Goal: Task Accomplishment & Management: Manage account settings

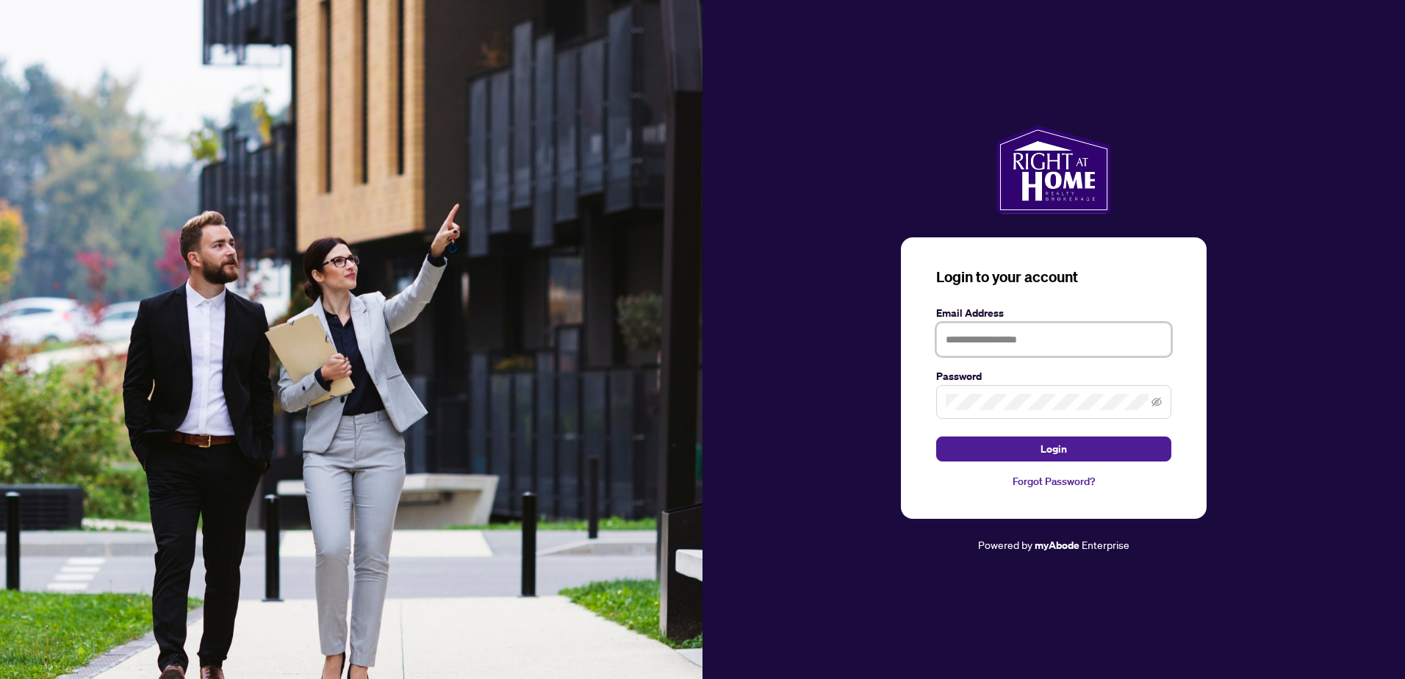
click at [1015, 346] on input "text" at bounding box center [1053, 340] width 235 height 34
type input "**********"
click at [936, 436] on button "Login" at bounding box center [1053, 448] width 235 height 25
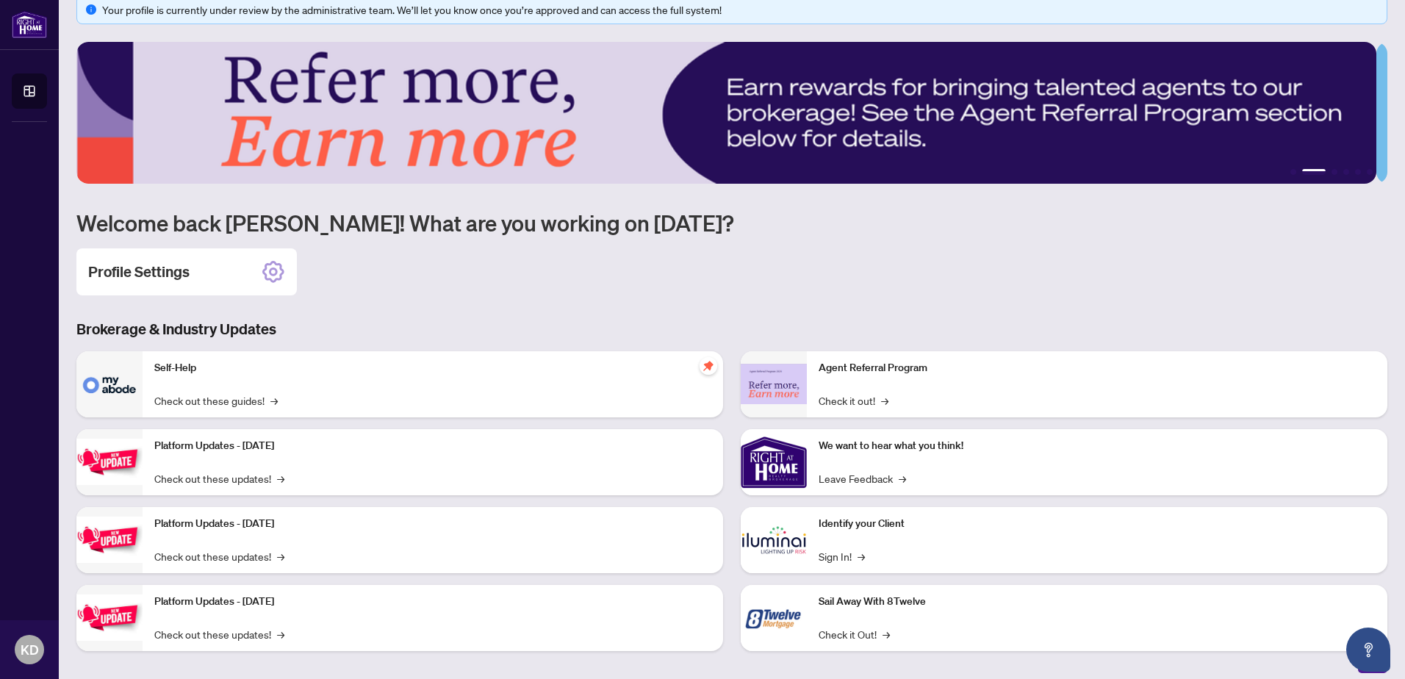
scroll to position [33, 0]
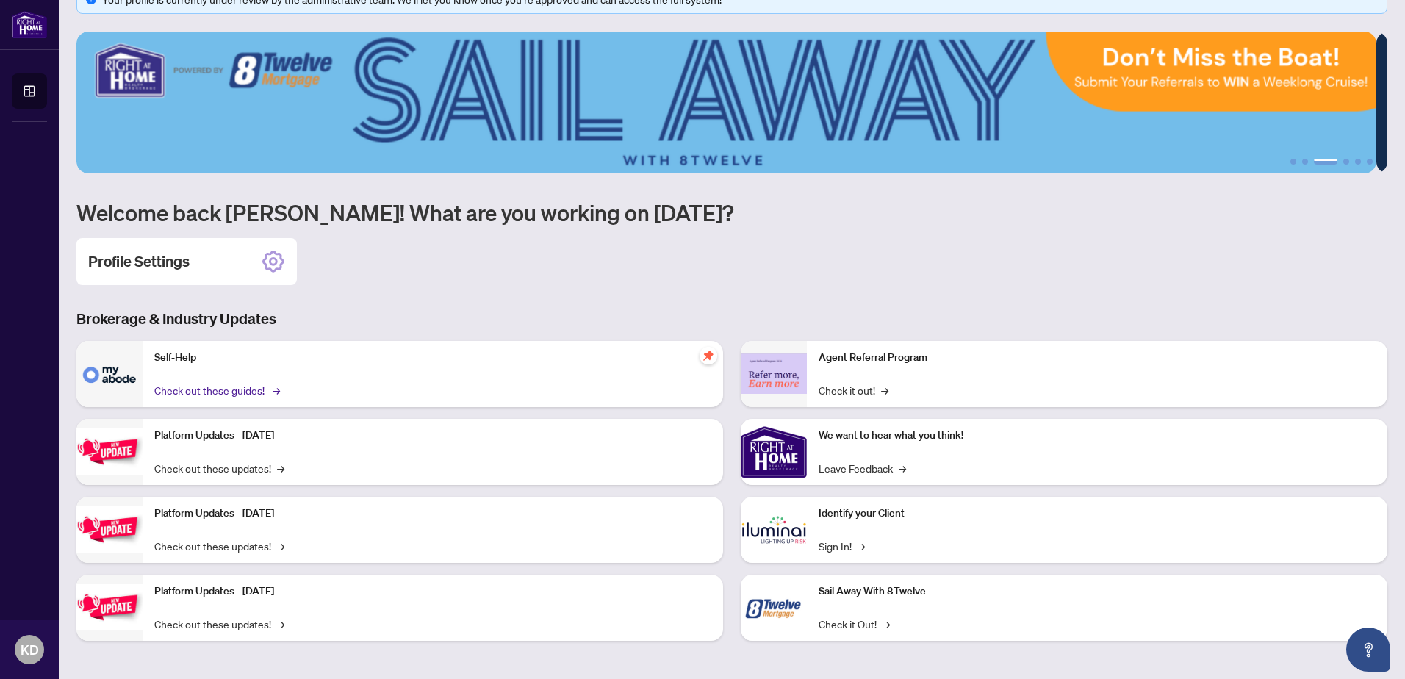
click at [264, 382] on link "Check out these guides! →" at bounding box center [215, 390] width 123 height 16
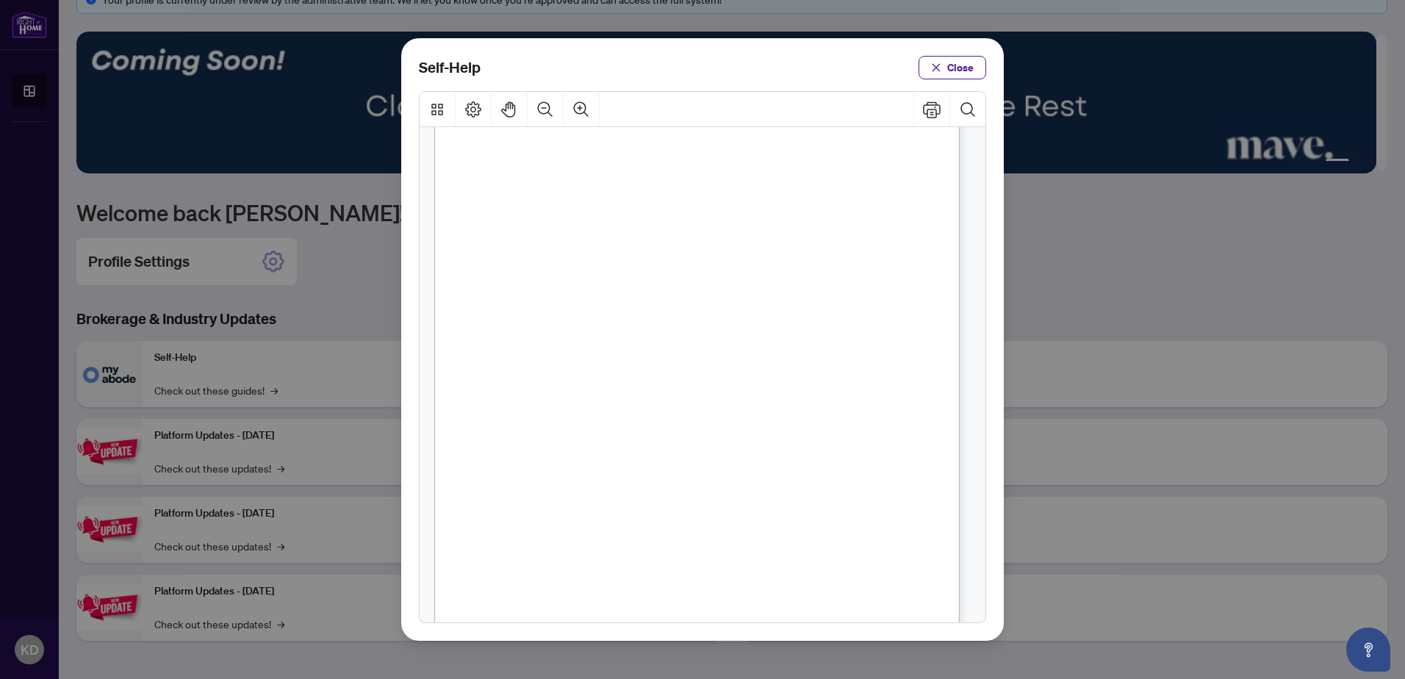
scroll to position [911, 0]
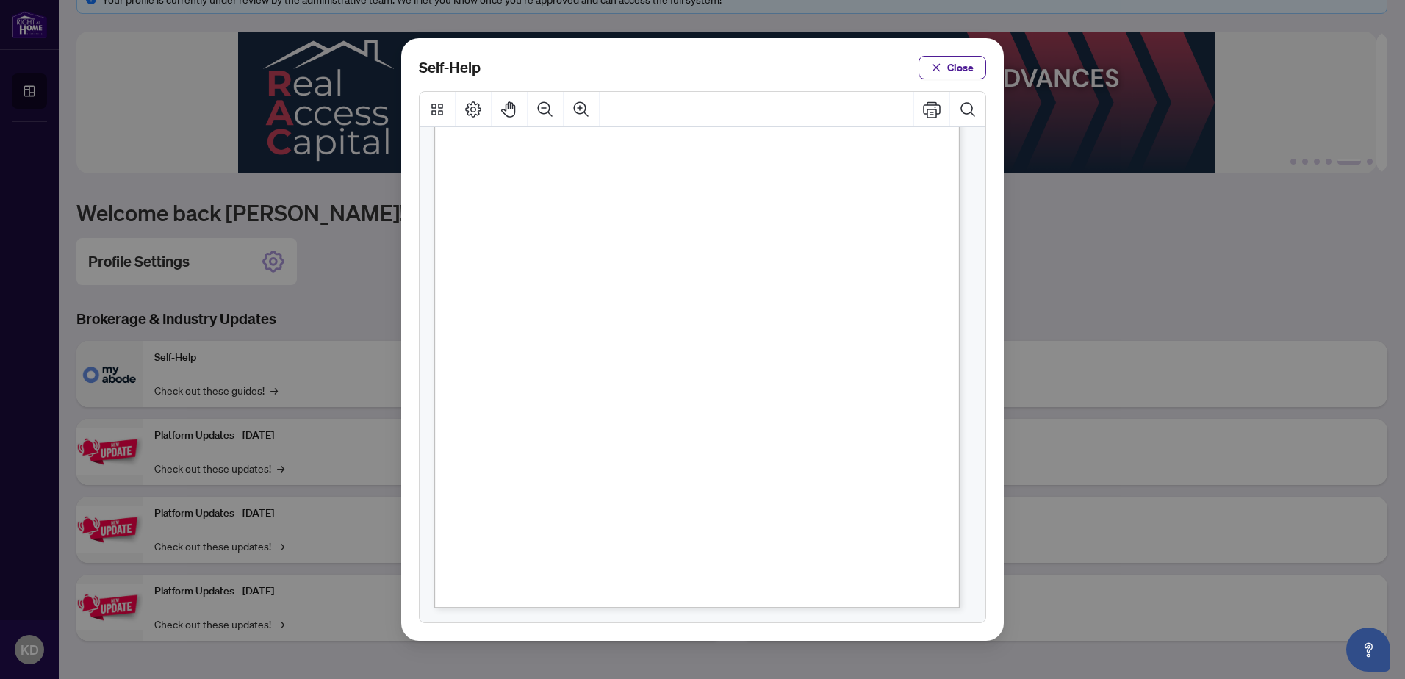
click at [955, 68] on span "Close" at bounding box center [960, 68] width 26 height 24
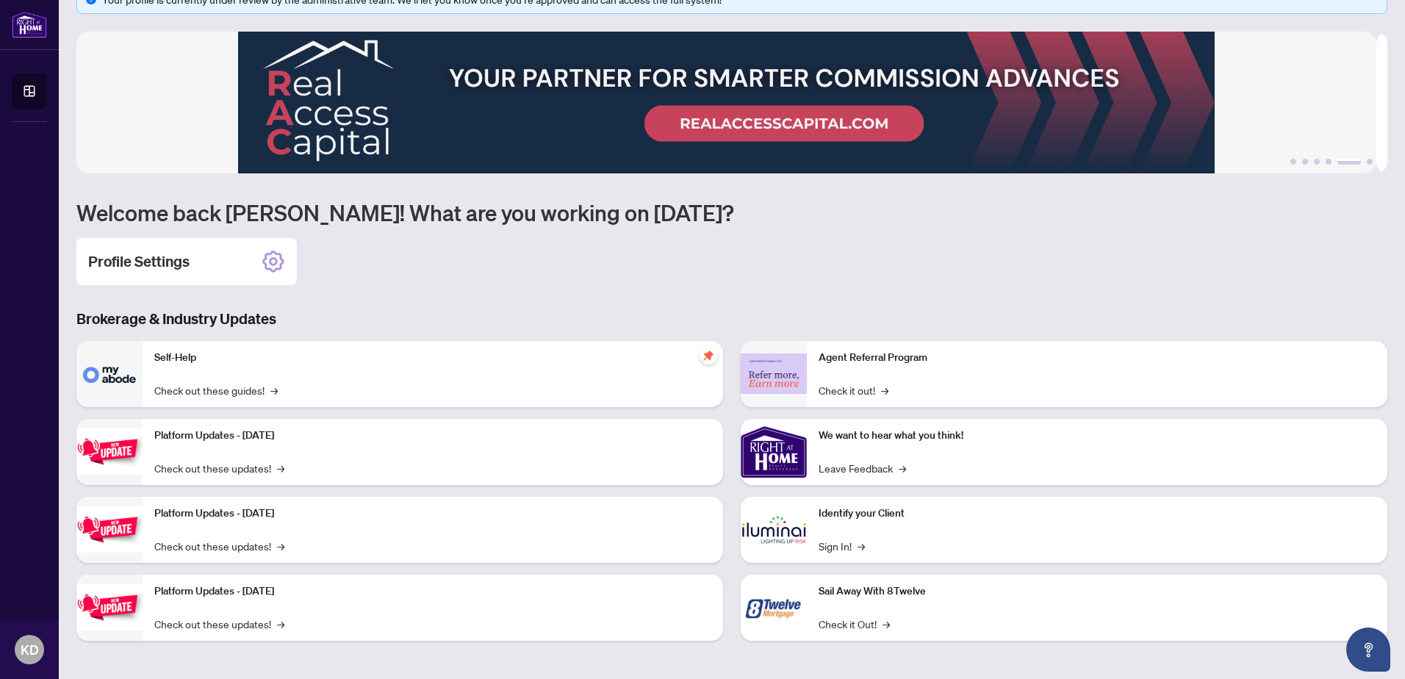
click at [1081, 223] on h1 "Welcome back [PERSON_NAME]! What are you working on [DATE]?" at bounding box center [731, 212] width 1311 height 28
click at [1337, 161] on button "5" at bounding box center [1349, 162] width 24 height 6
click at [890, 238] on div "Profile Settings" at bounding box center [731, 261] width 1311 height 47
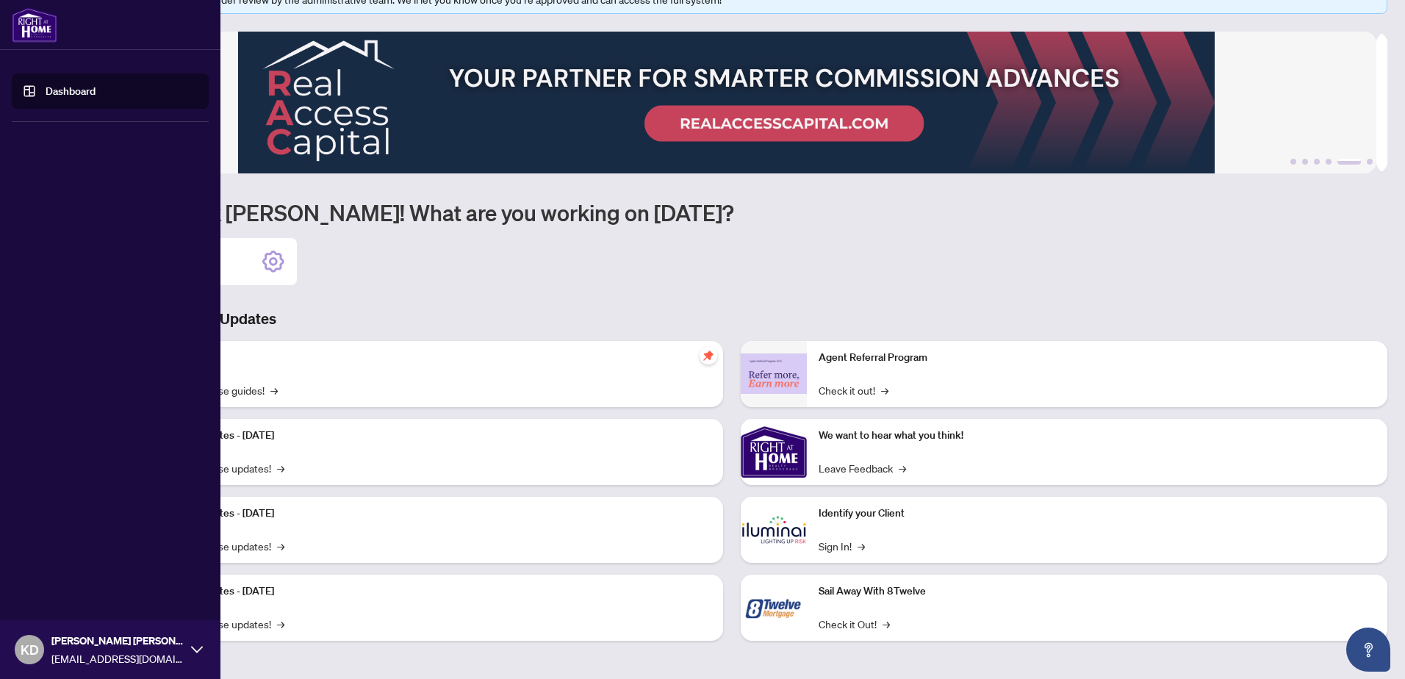
click at [65, 90] on link "Dashboard" at bounding box center [71, 90] width 50 height 13
click at [89, 89] on link "Dashboard" at bounding box center [71, 90] width 50 height 13
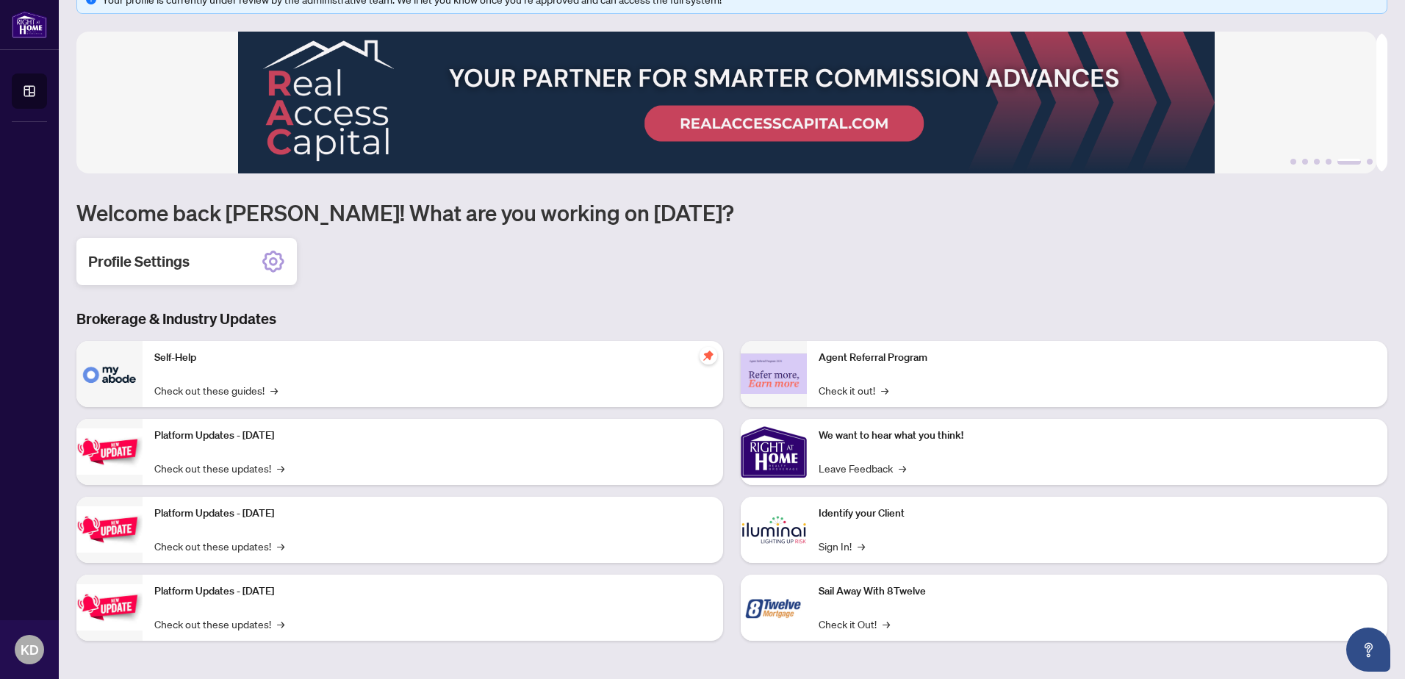
click at [263, 257] on icon at bounding box center [274, 262] width 24 height 24
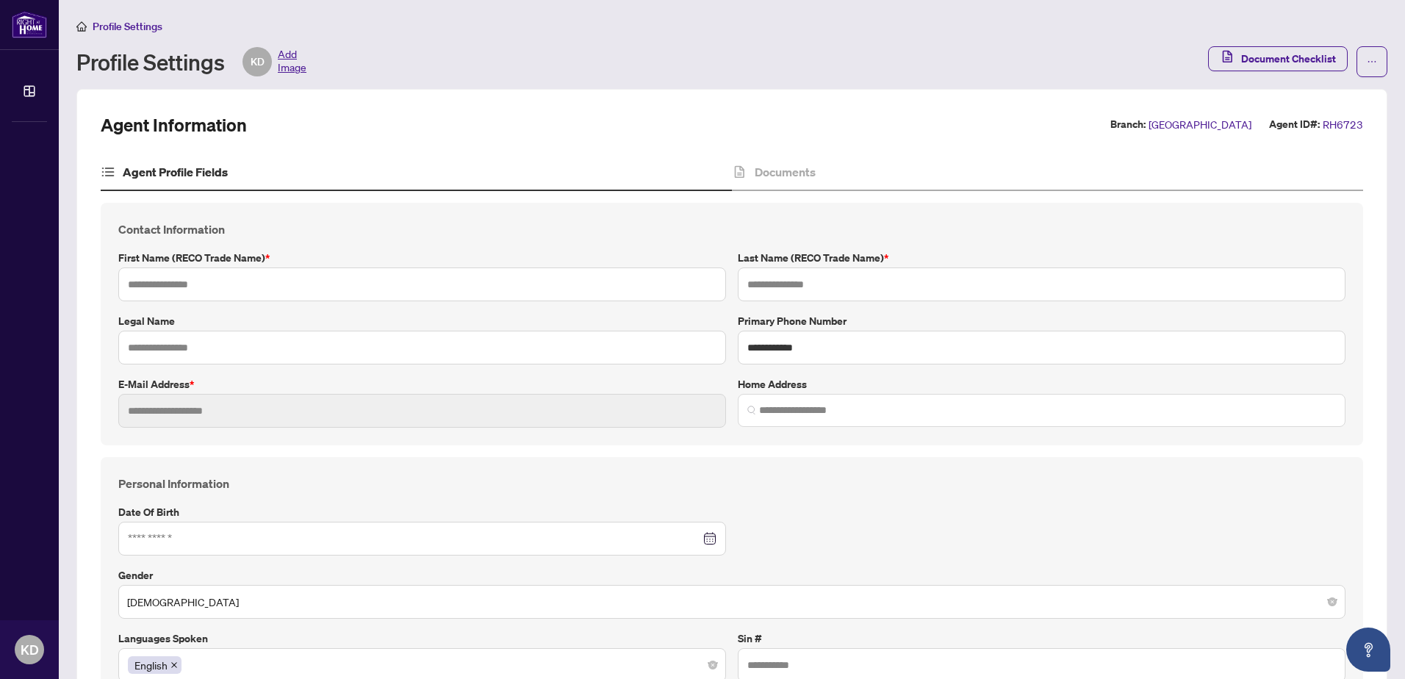
type input "**********"
type input "********"
type input "**********"
type input "*********"
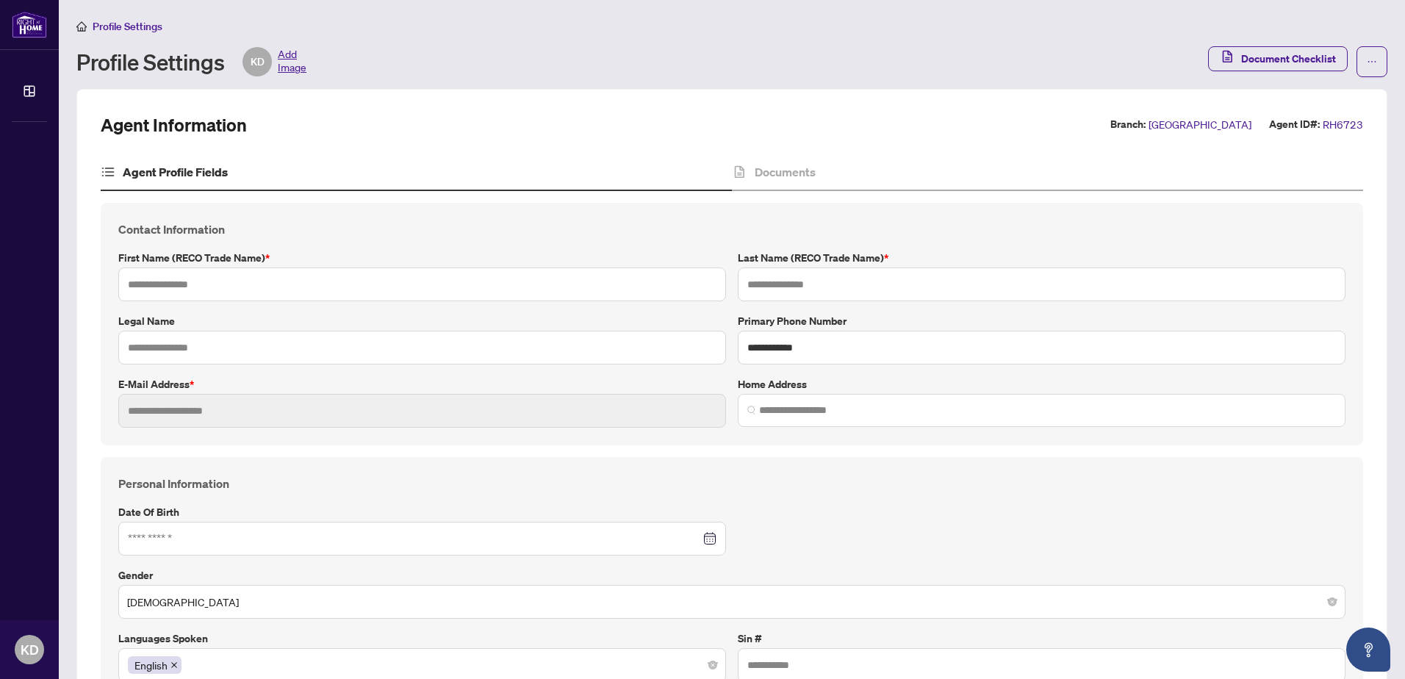
type input "**********"
type input "*****"
type input "*******"
type input "**********"
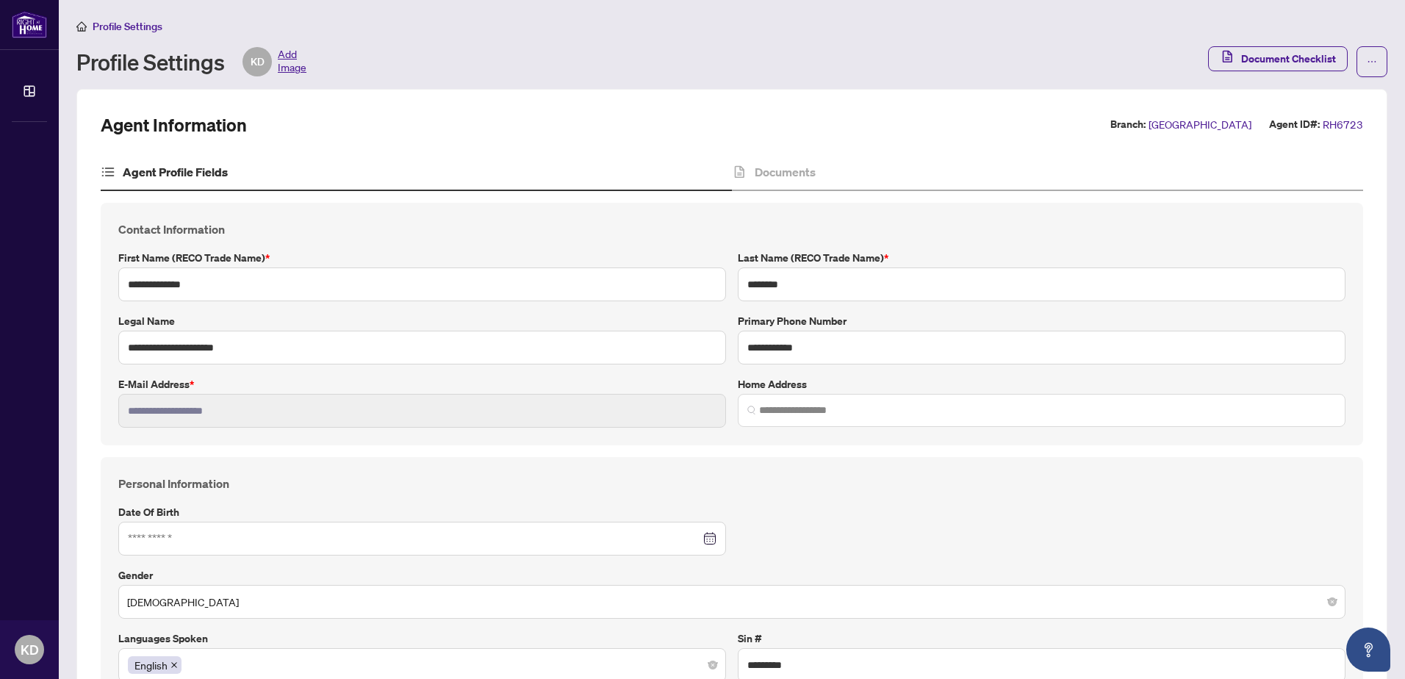
type input "****"
type input "**********"
click at [1266, 54] on span "Document Checklist" at bounding box center [1288, 59] width 95 height 24
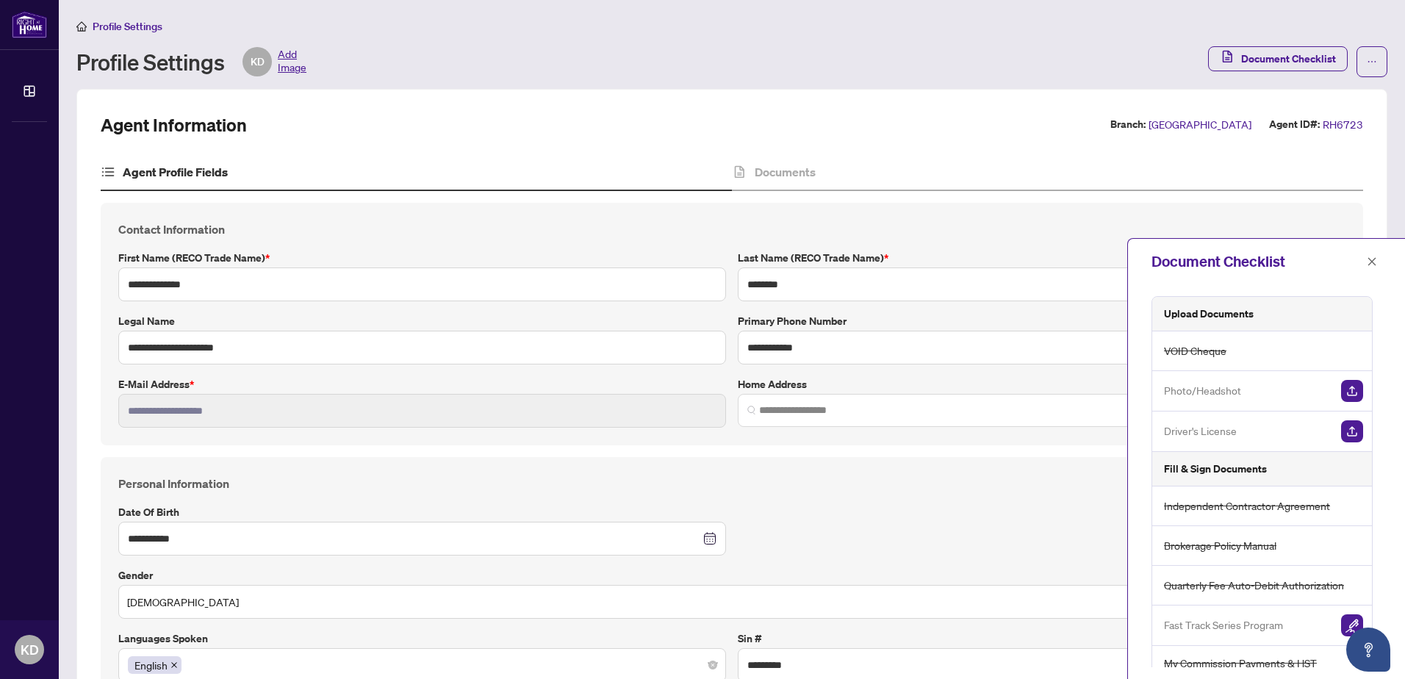
click at [1068, 130] on div "Agent Information Branch: [GEOGRAPHIC_DATA] Agent ID#: RH6723" at bounding box center [732, 125] width 1262 height 24
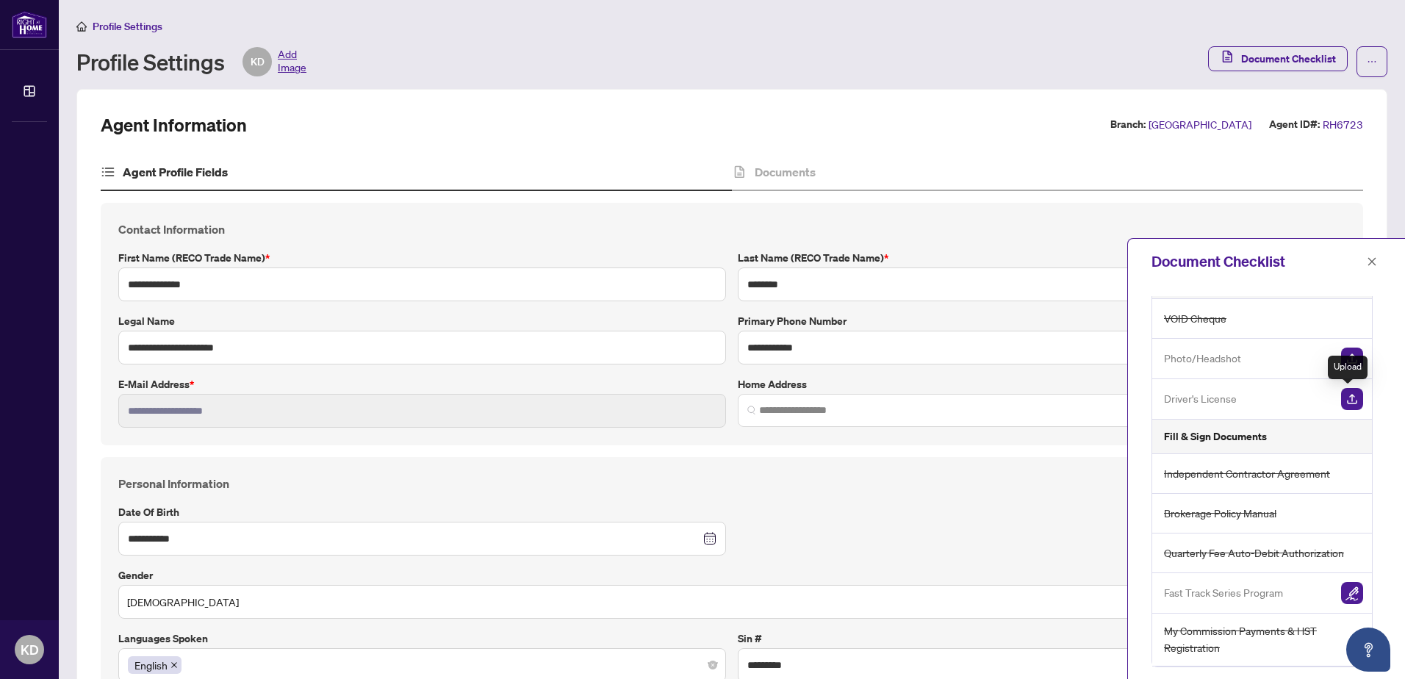
click at [1348, 400] on img "button" at bounding box center [1352, 399] width 22 height 22
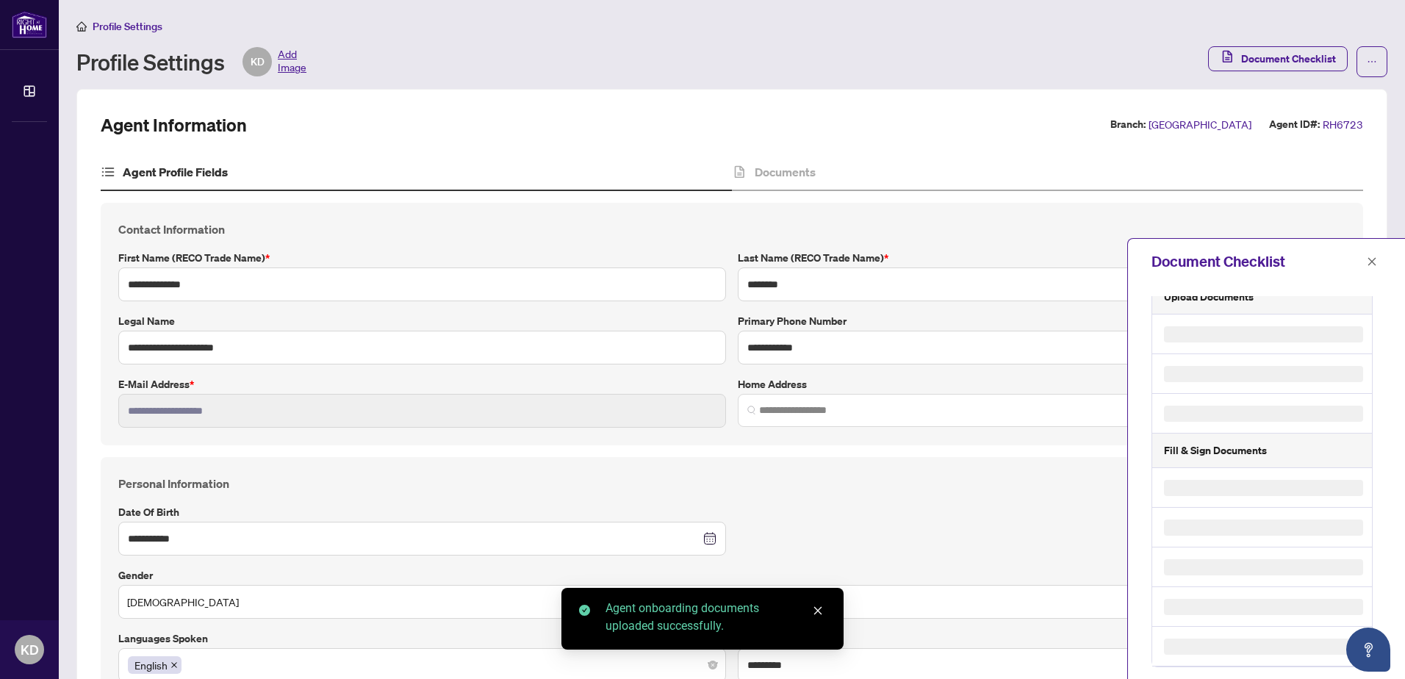
scroll to position [32, 0]
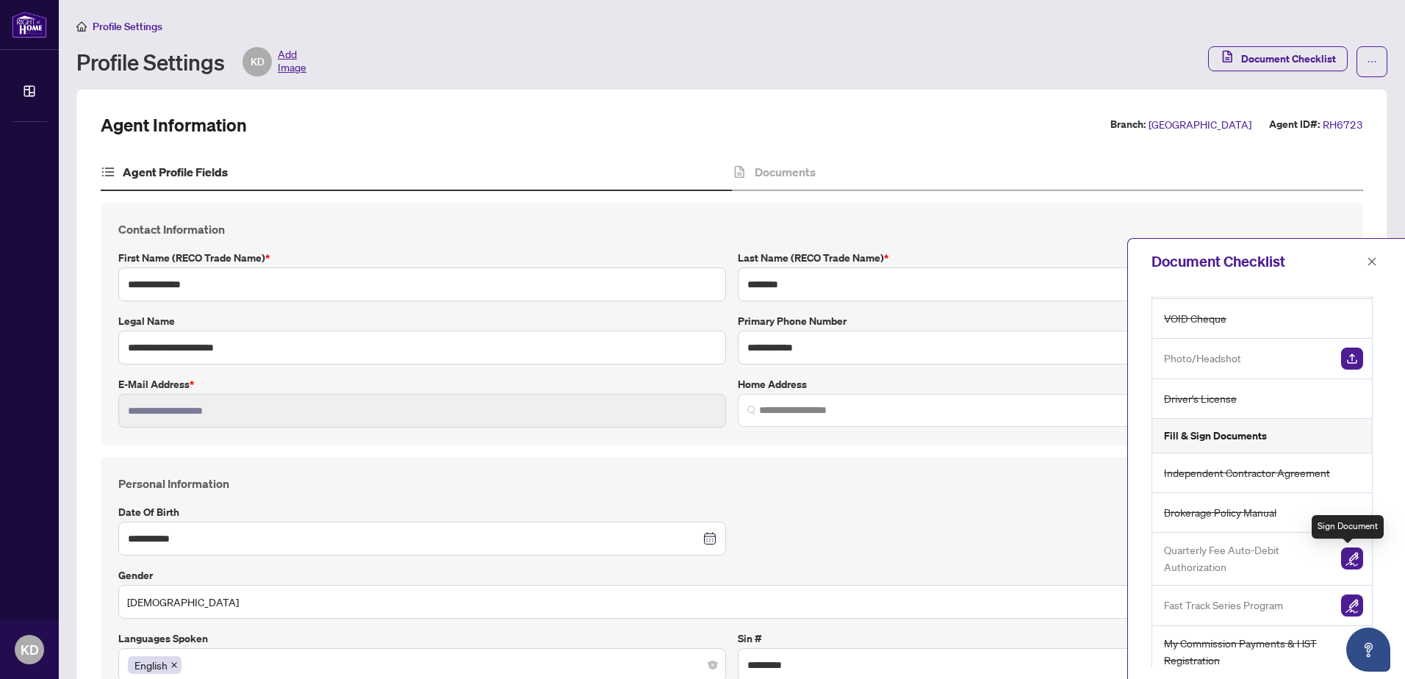
click at [1352, 557] on img "button" at bounding box center [1352, 558] width 22 height 22
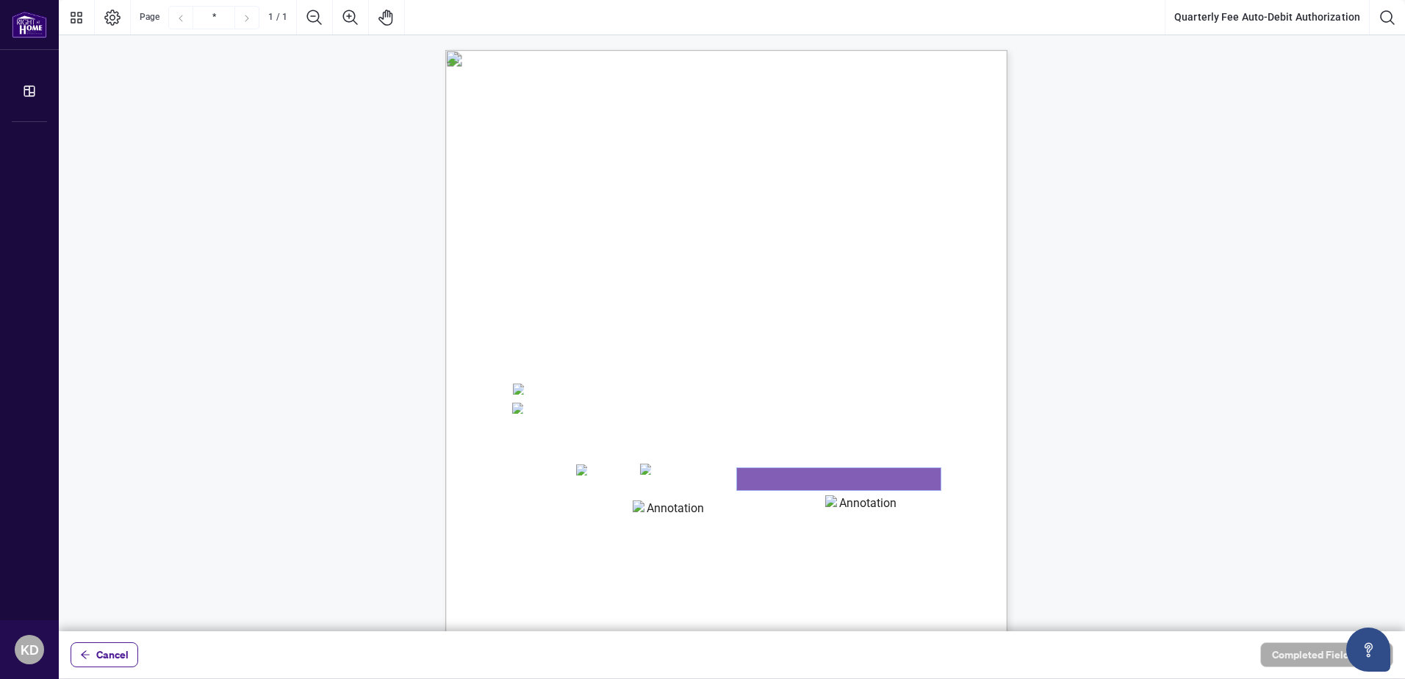
click at [768, 480] on textarea "01K3VHTPF1YJHN15W1Y07JEEN4" at bounding box center [838, 479] width 203 height 22
click at [563, 489] on span "Card Number:" at bounding box center [537, 491] width 51 height 11
click at [563, 491] on span "Card Number:" at bounding box center [537, 491] width 51 height 11
click at [652, 392] on span "(Required: VOID Cheque or Preauthorized Debit Form - Credit card is still requi…" at bounding box center [719, 390] width 209 height 18
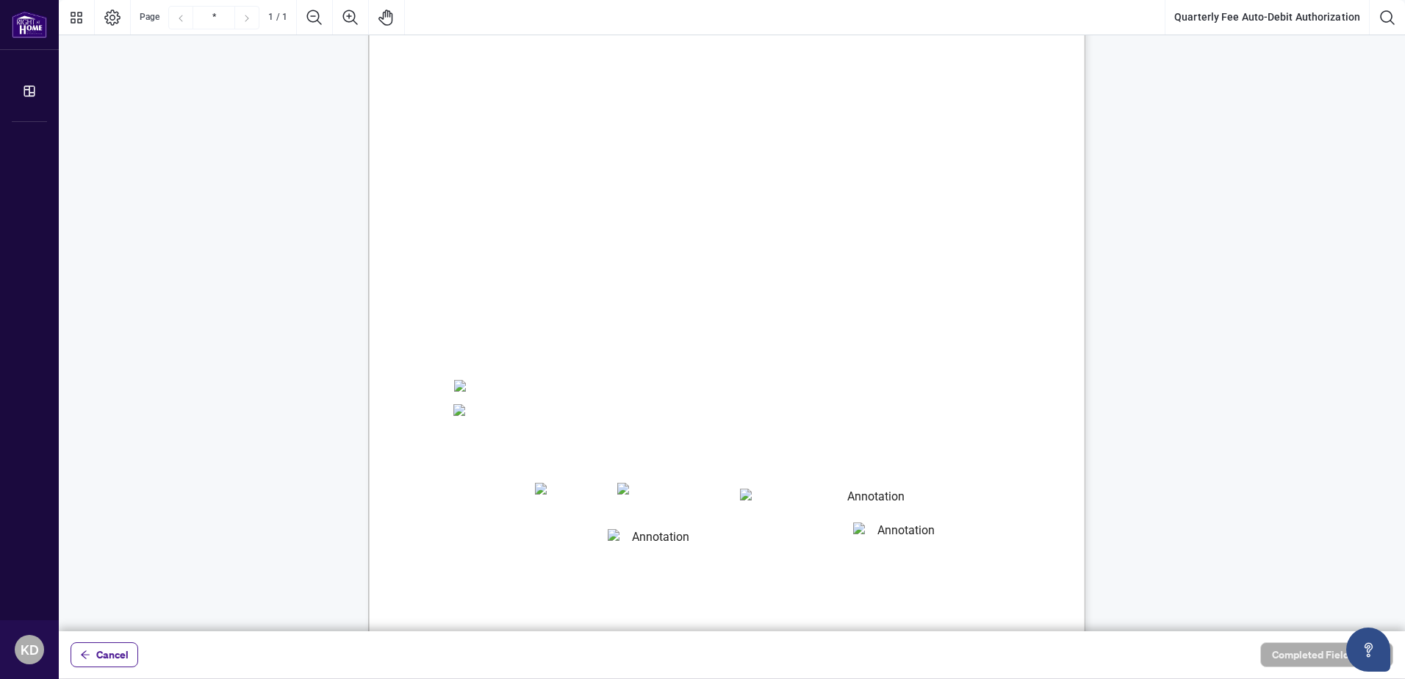
scroll to position [96, 0]
click at [548, 334] on span "Payment Set Up:" at bounding box center [500, 342] width 95 height 17
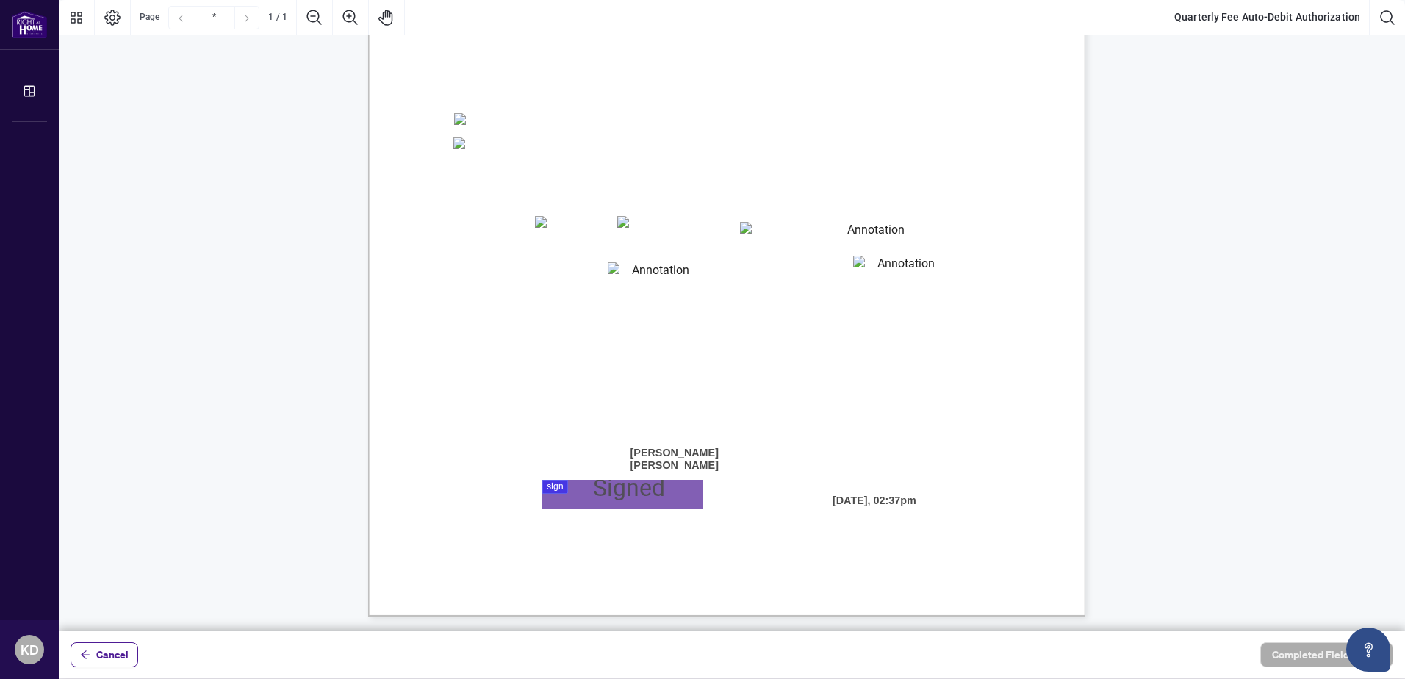
click at [519, 253] on span "Card Number:" at bounding box center [485, 252] width 65 height 14
click at [519, 251] on span "Card Number:" at bounding box center [485, 252] width 65 height 14
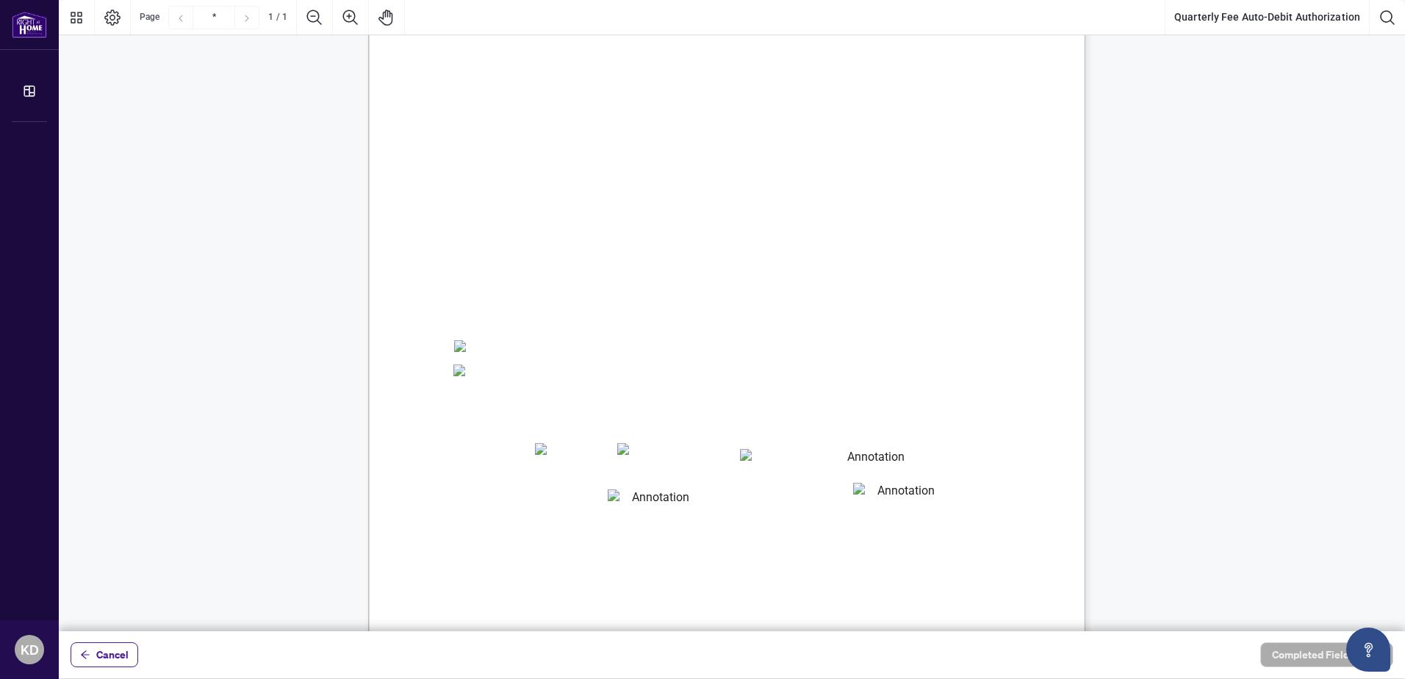
scroll to position [0, 0]
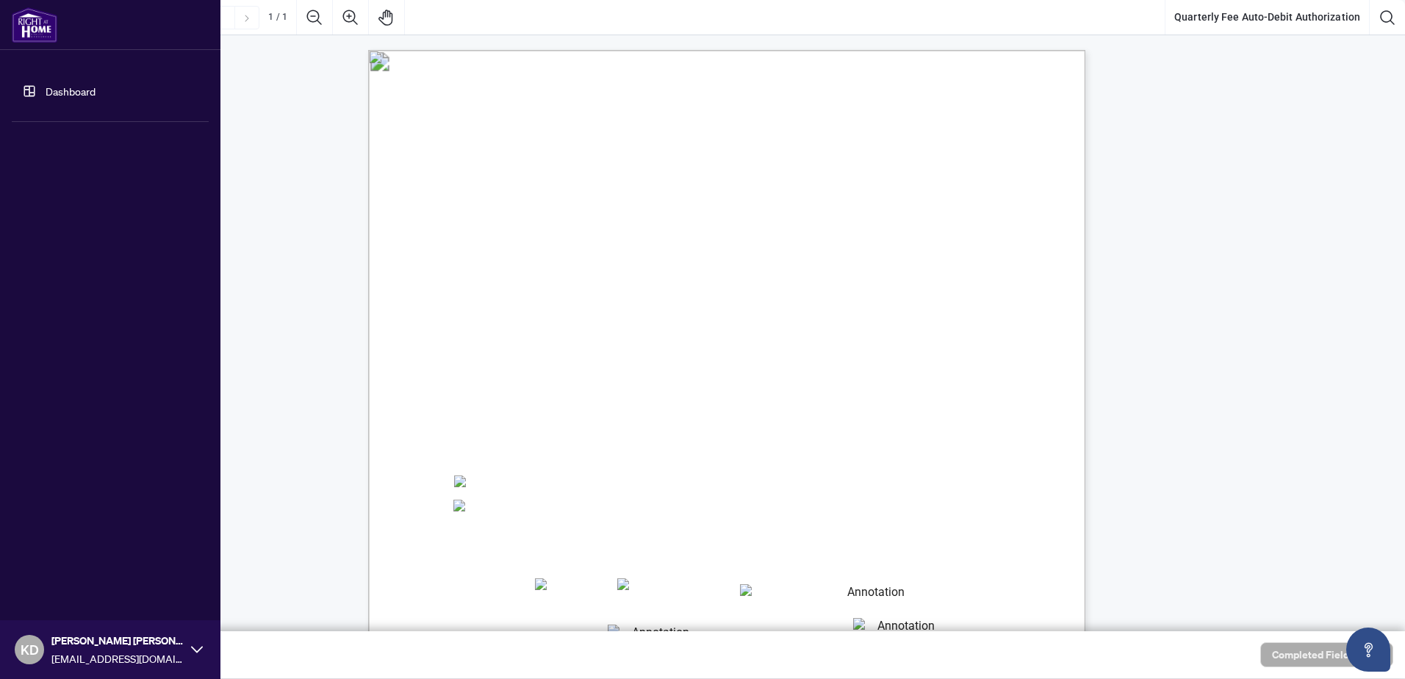
click at [46, 90] on link "Dashboard" at bounding box center [71, 90] width 50 height 13
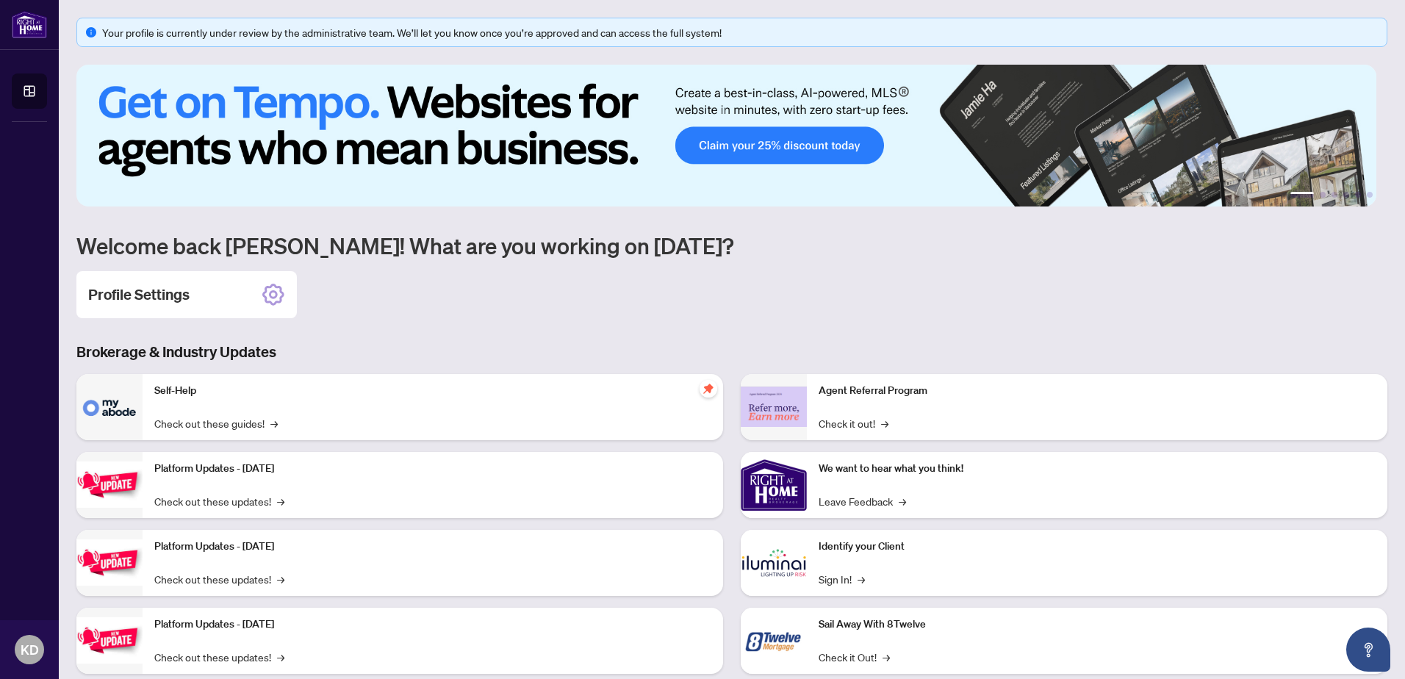
click at [1023, 279] on div "Profile Settings" at bounding box center [731, 294] width 1311 height 47
click at [200, 298] on div "Profile Settings" at bounding box center [186, 294] width 220 height 47
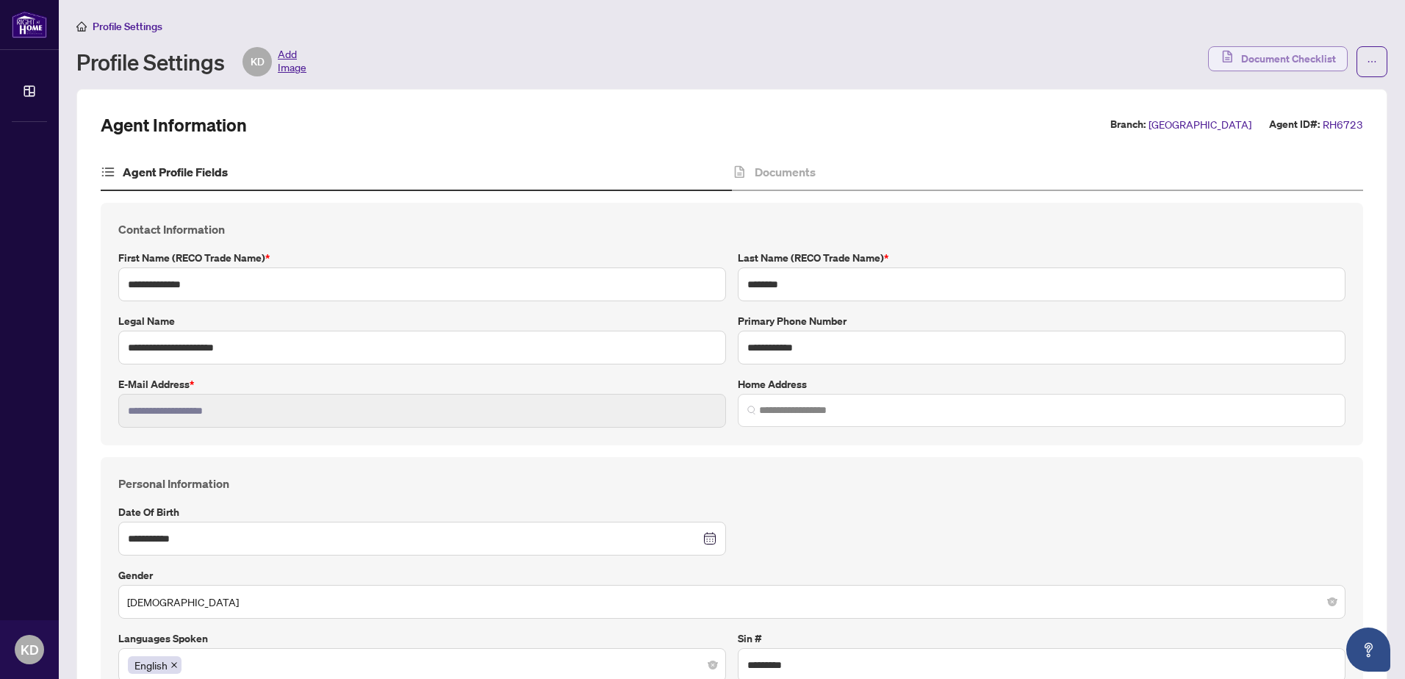
click at [1276, 55] on span "Document Checklist" at bounding box center [1288, 59] width 95 height 24
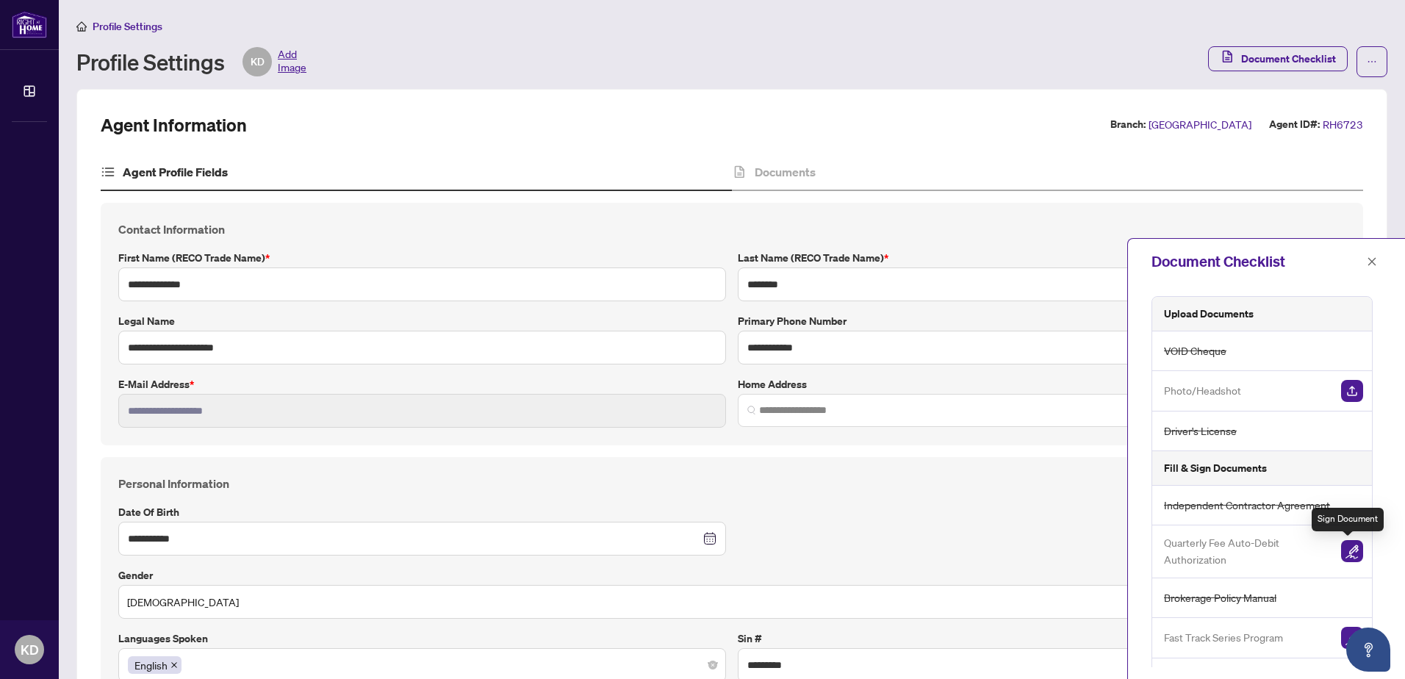
click at [1347, 555] on img "button" at bounding box center [1352, 551] width 22 height 22
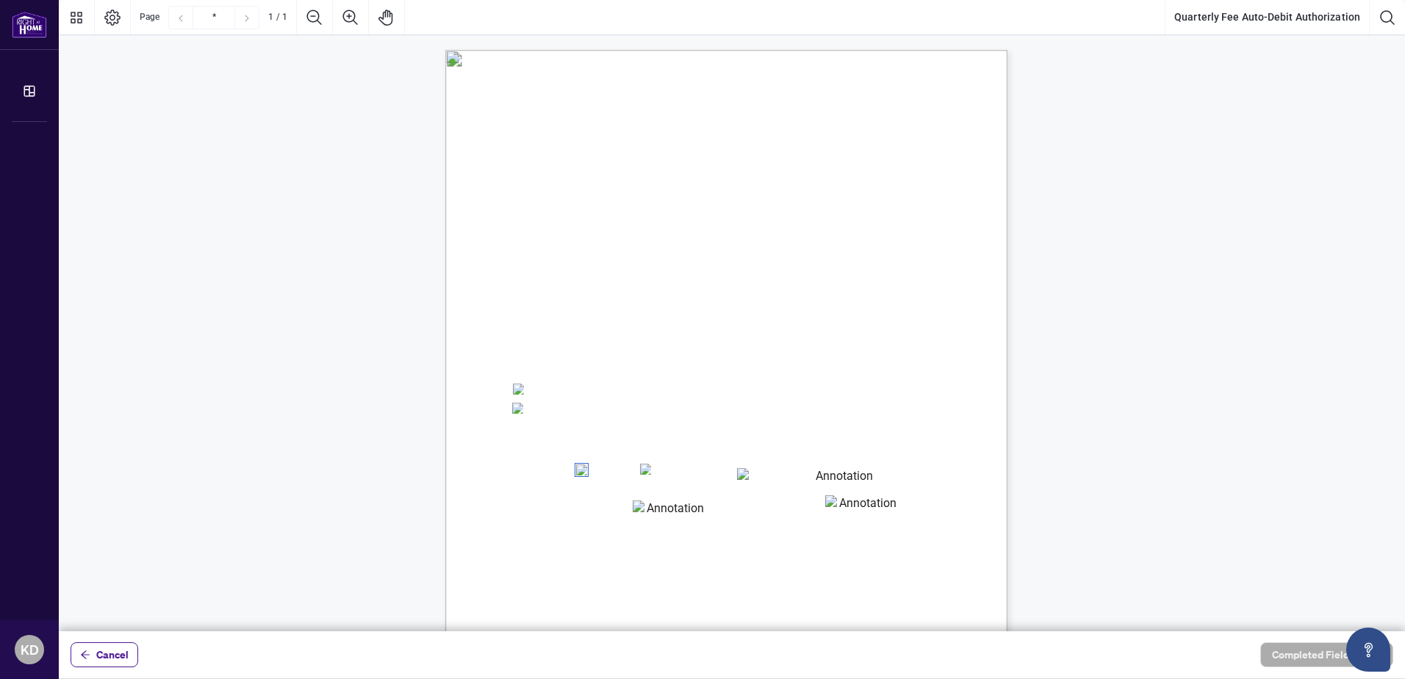
click at [563, 490] on span "Card Number:" at bounding box center [537, 491] width 51 height 11
click at [118, 657] on span "Cancel" at bounding box center [112, 655] width 32 height 24
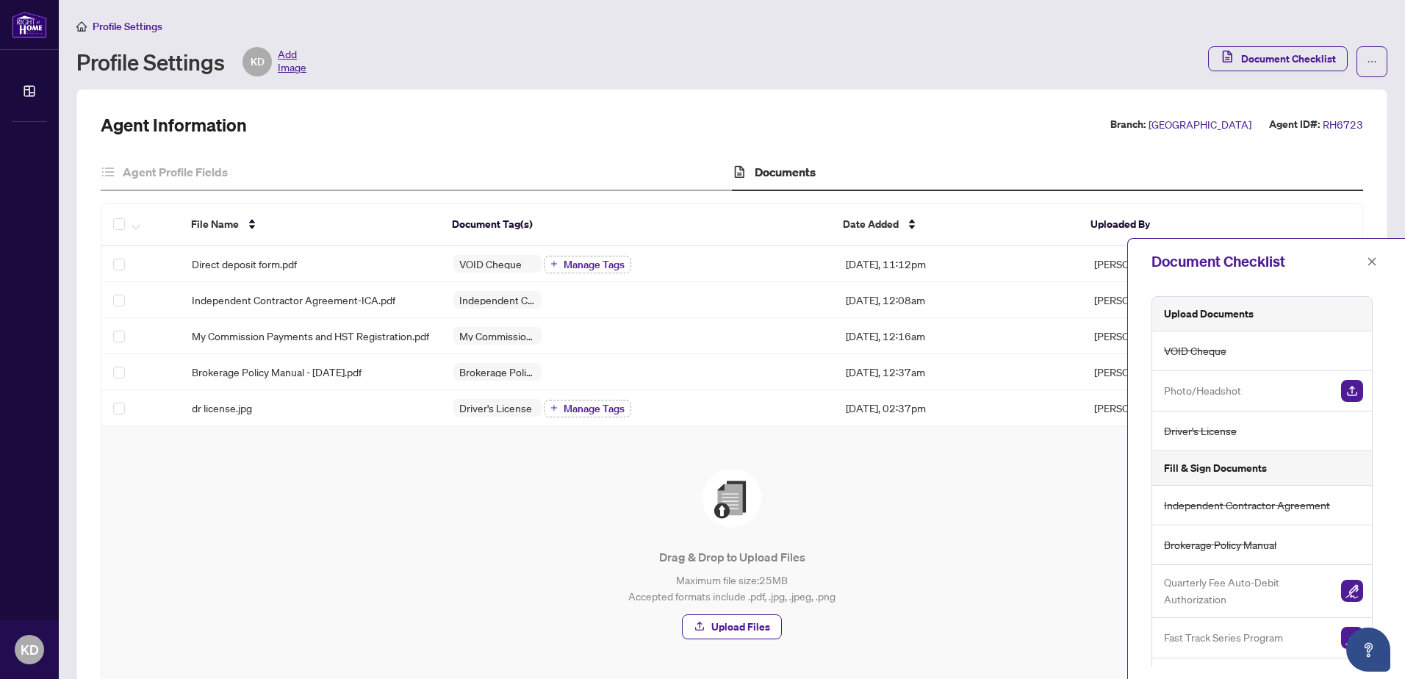
click at [581, 468] on div "Drag & Drop to Upload Files Maximum file size: 25 MB Accepted formats include .…" at bounding box center [732, 553] width 1202 height 197
click at [1033, 470] on div "Drag & Drop to Upload Files Maximum file size: 25 MB Accepted formats include .…" at bounding box center [732, 553] width 1202 height 197
click at [1372, 262] on icon "close" at bounding box center [1372, 261] width 8 height 8
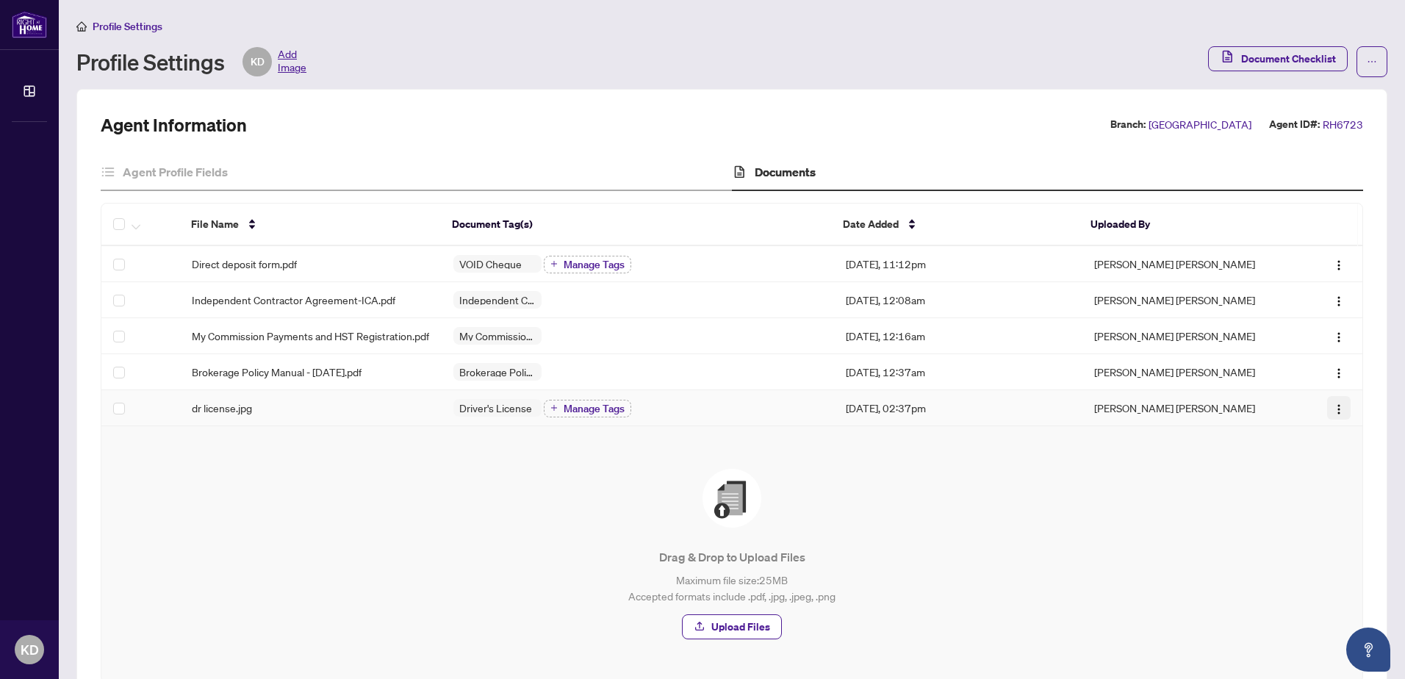
click at [1333, 415] on img "button" at bounding box center [1339, 409] width 12 height 12
click at [1270, 445] on span "View Document" at bounding box center [1257, 445] width 140 height 16
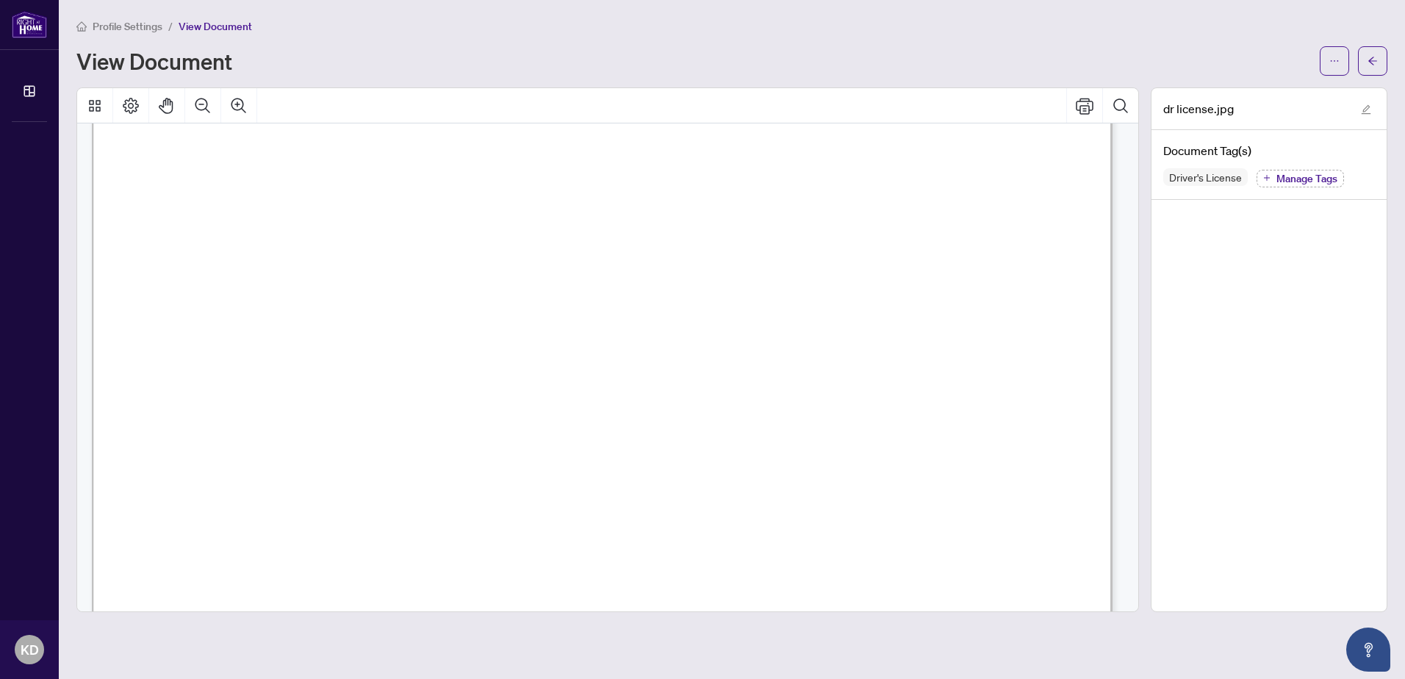
scroll to position [220, 0]
click at [1372, 65] on icon "arrow-left" at bounding box center [1372, 61] width 10 height 10
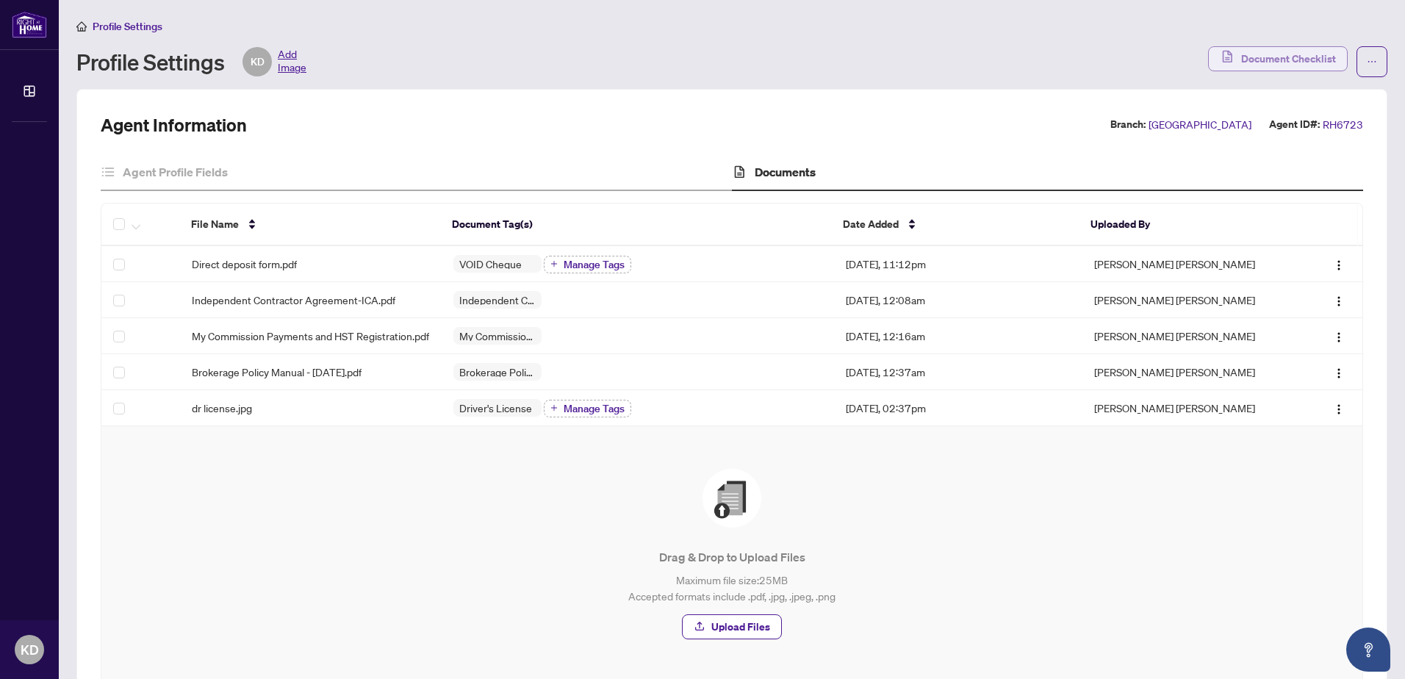
click at [1247, 49] on span "Document Checklist" at bounding box center [1288, 59] width 95 height 24
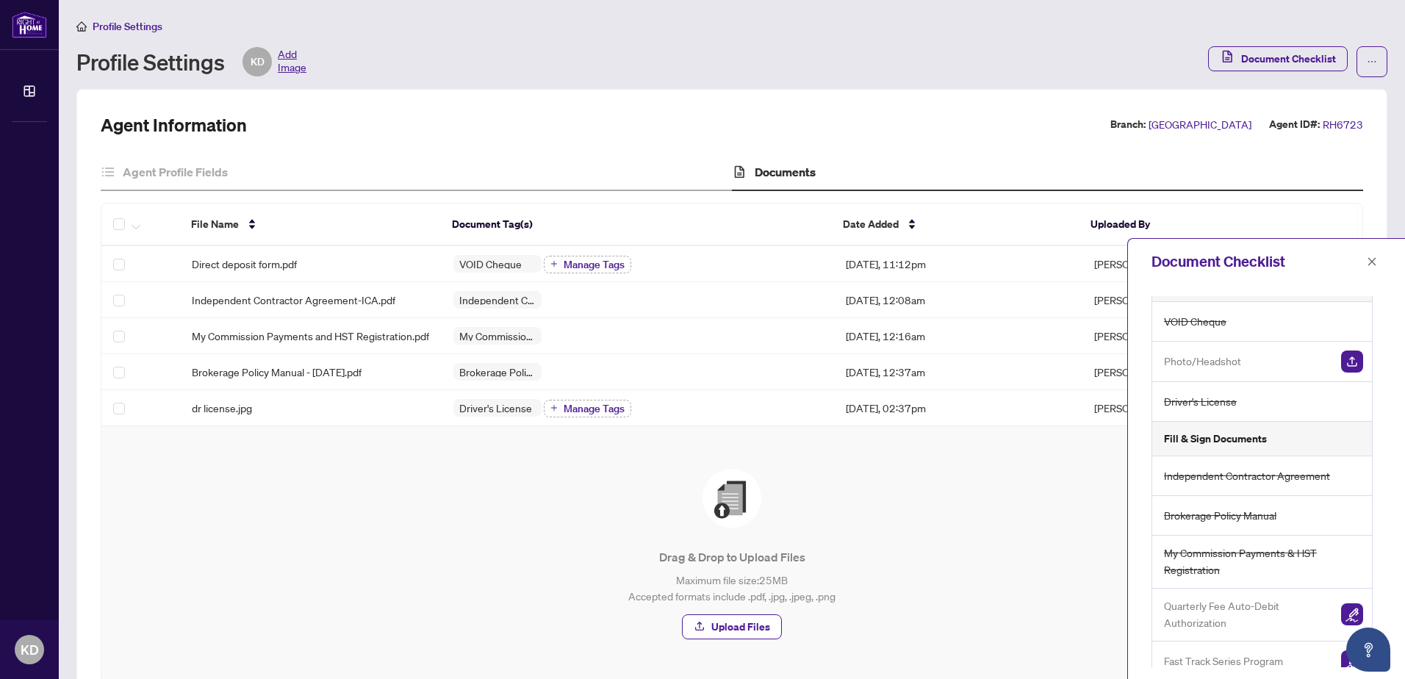
scroll to position [45, 0]
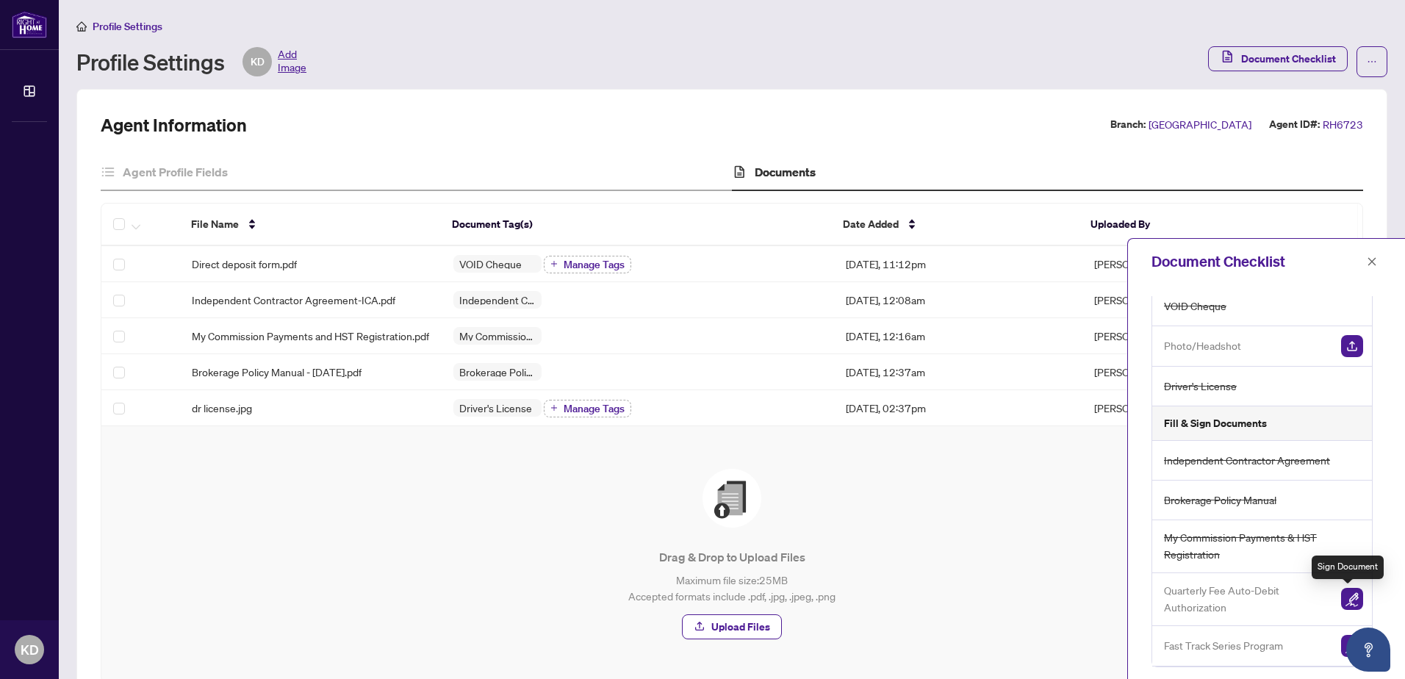
click at [1347, 597] on img "button" at bounding box center [1352, 599] width 22 height 22
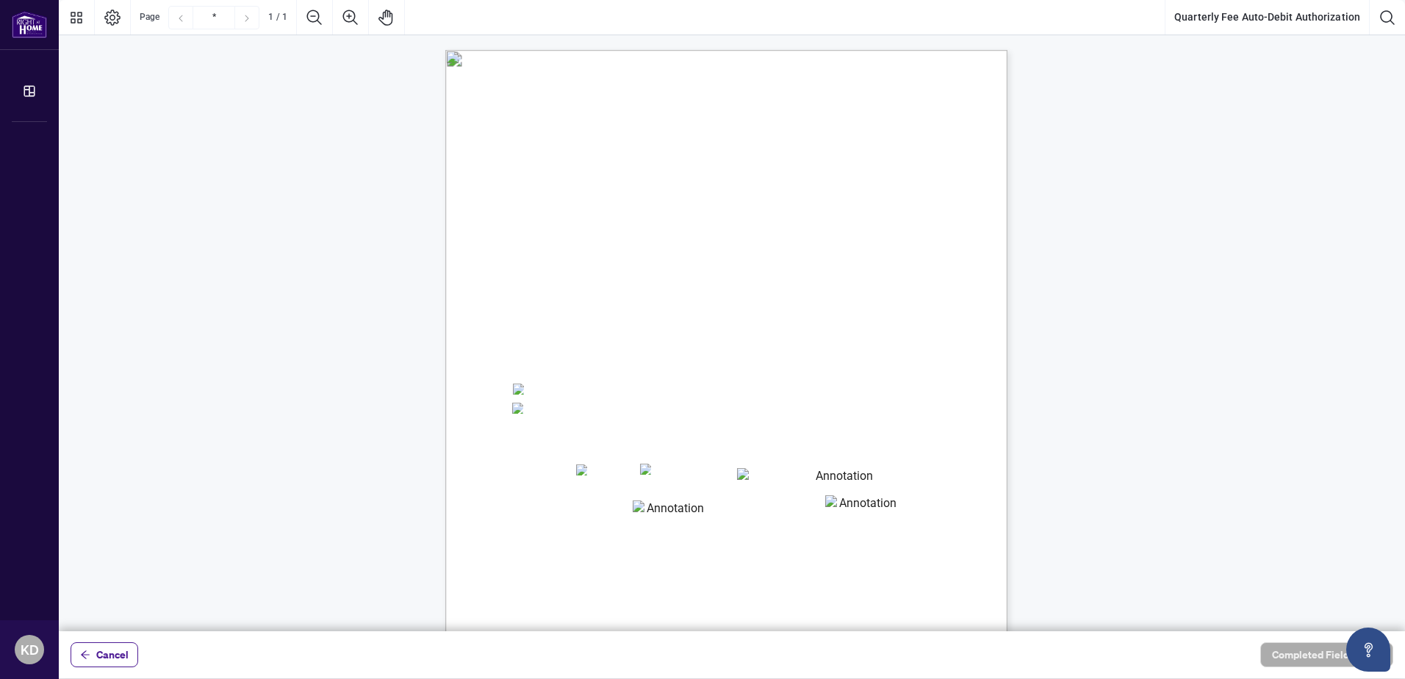
click at [604, 433] on span "Credit Card Details:" at bounding box center [558, 431] width 92 height 13
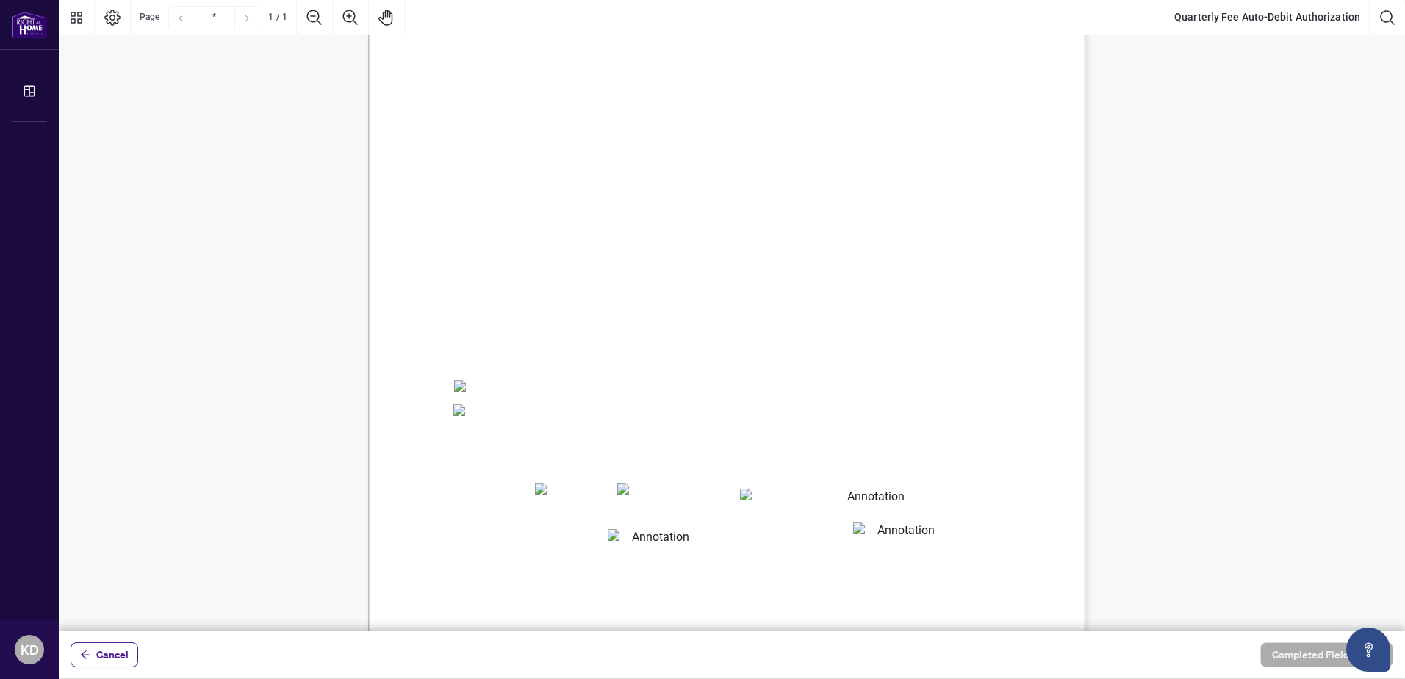
scroll to position [105, 0]
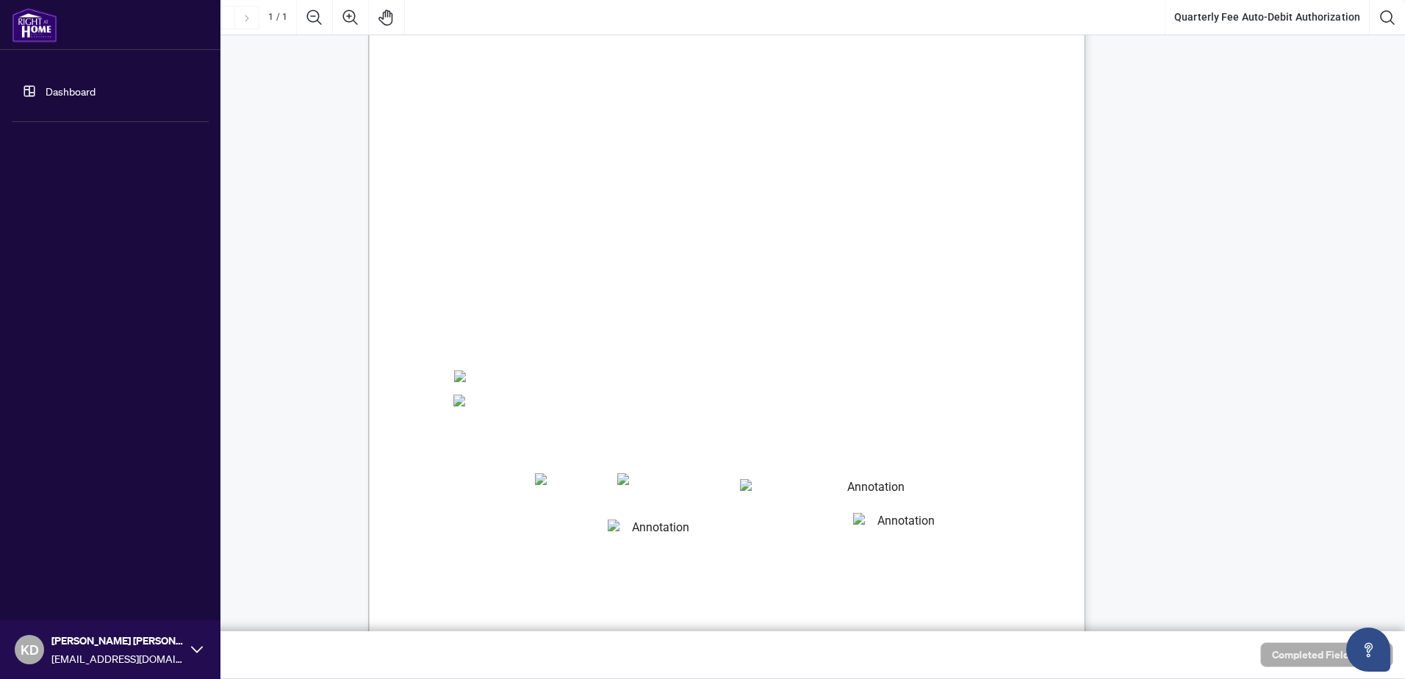
click at [46, 90] on link "Dashboard" at bounding box center [71, 90] width 50 height 13
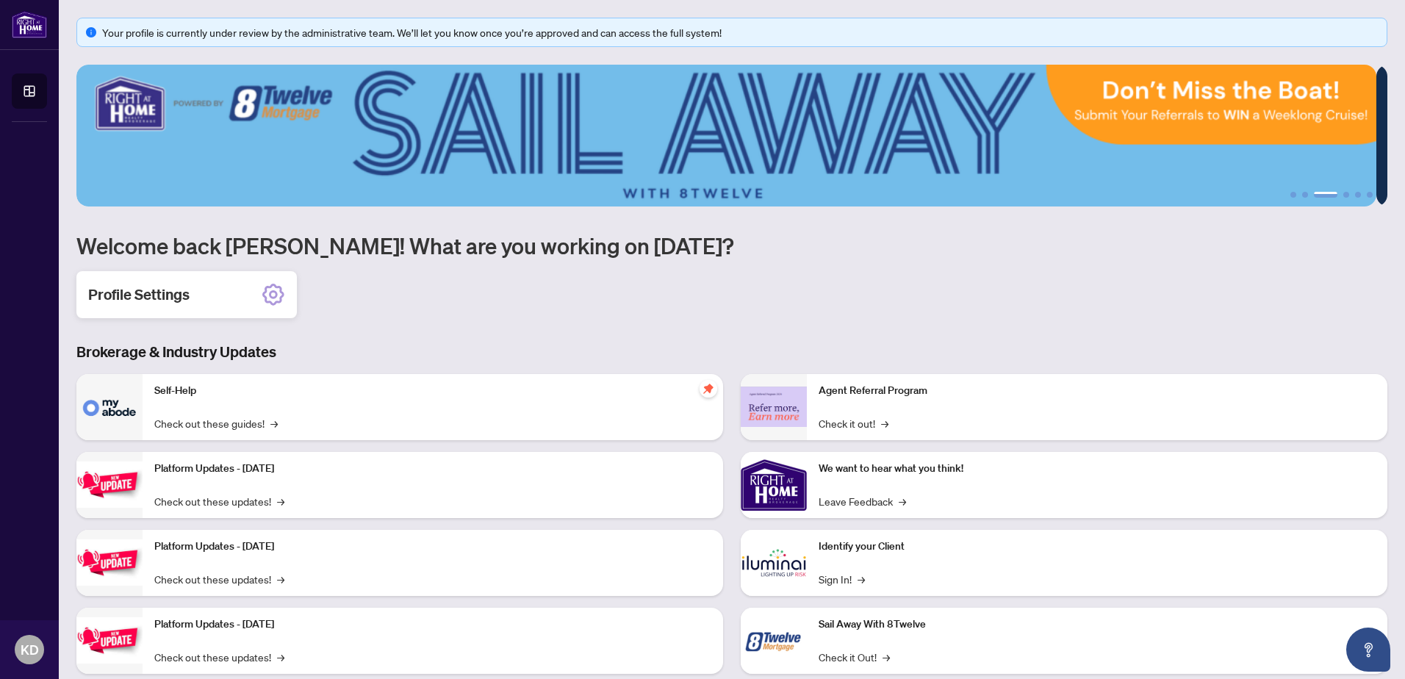
click at [283, 295] on icon at bounding box center [273, 295] width 22 height 22
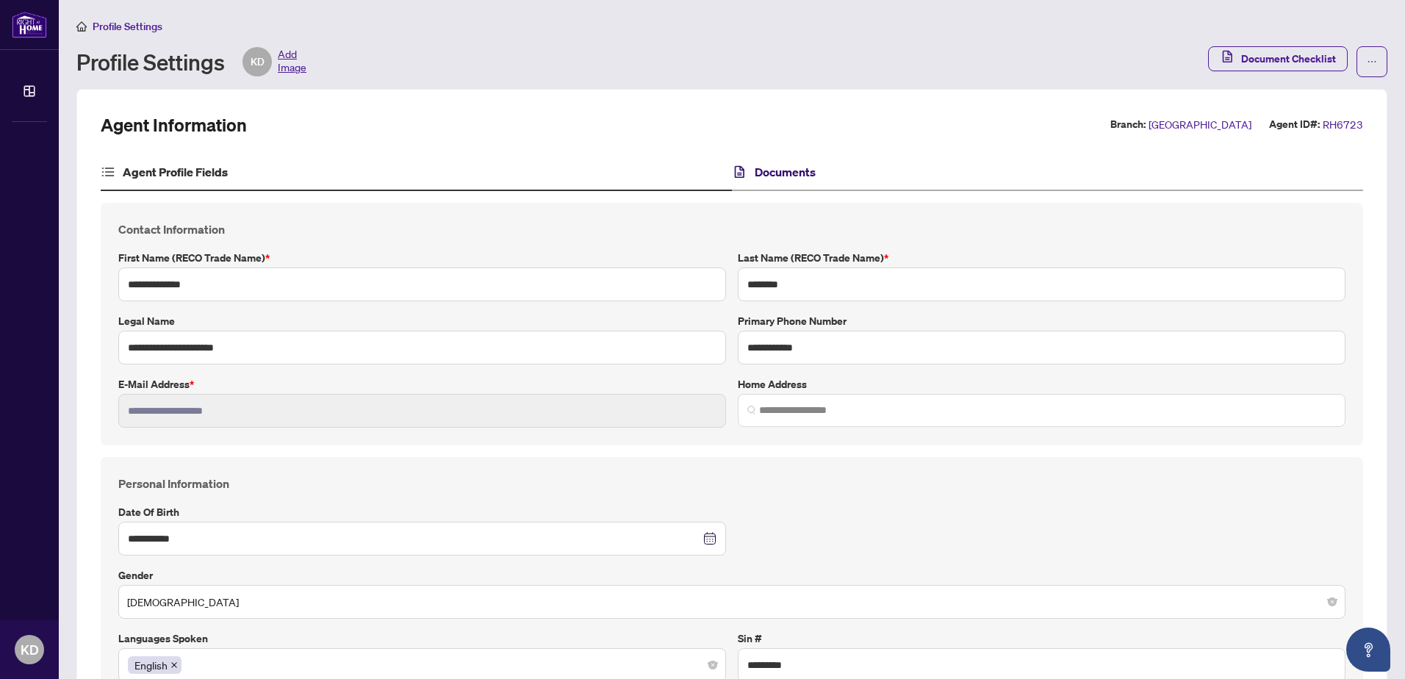
click at [772, 172] on h4 "Documents" at bounding box center [784, 172] width 61 height 18
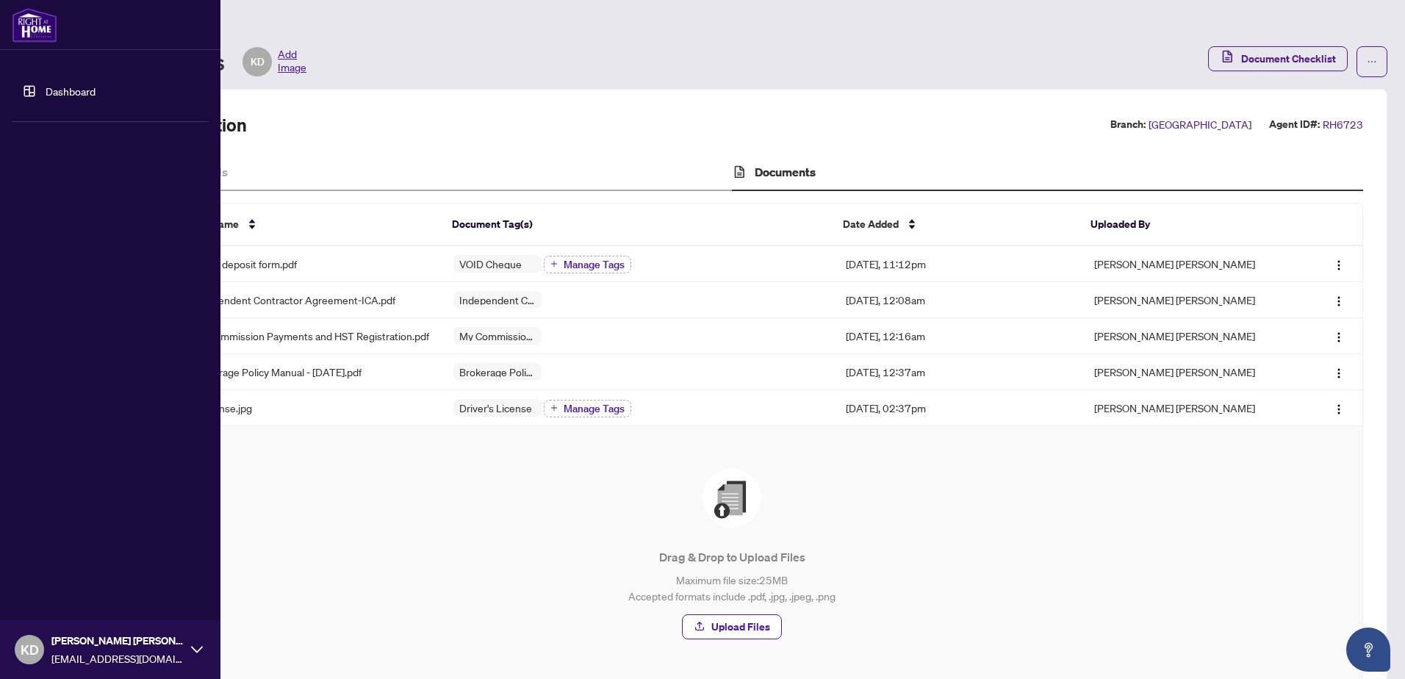
click at [55, 94] on link "Dashboard" at bounding box center [71, 90] width 50 height 13
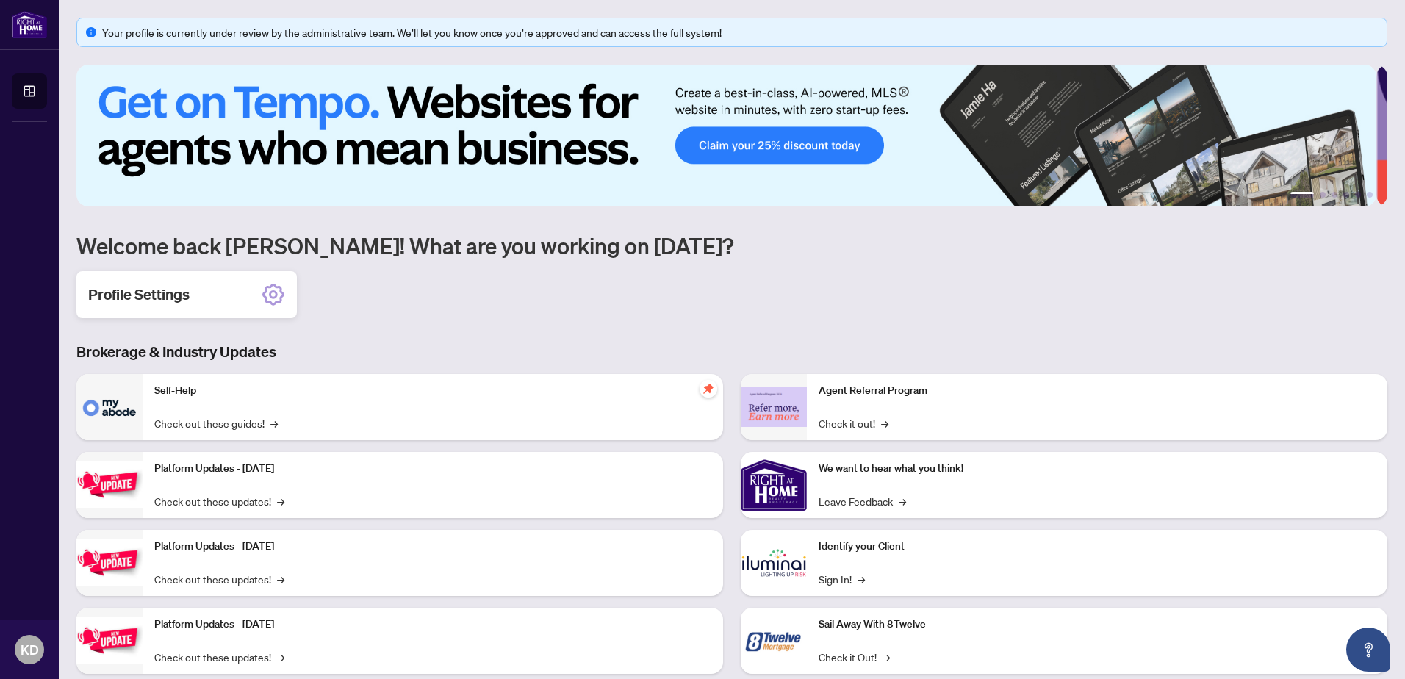
click at [184, 296] on h2 "Profile Settings" at bounding box center [138, 294] width 101 height 21
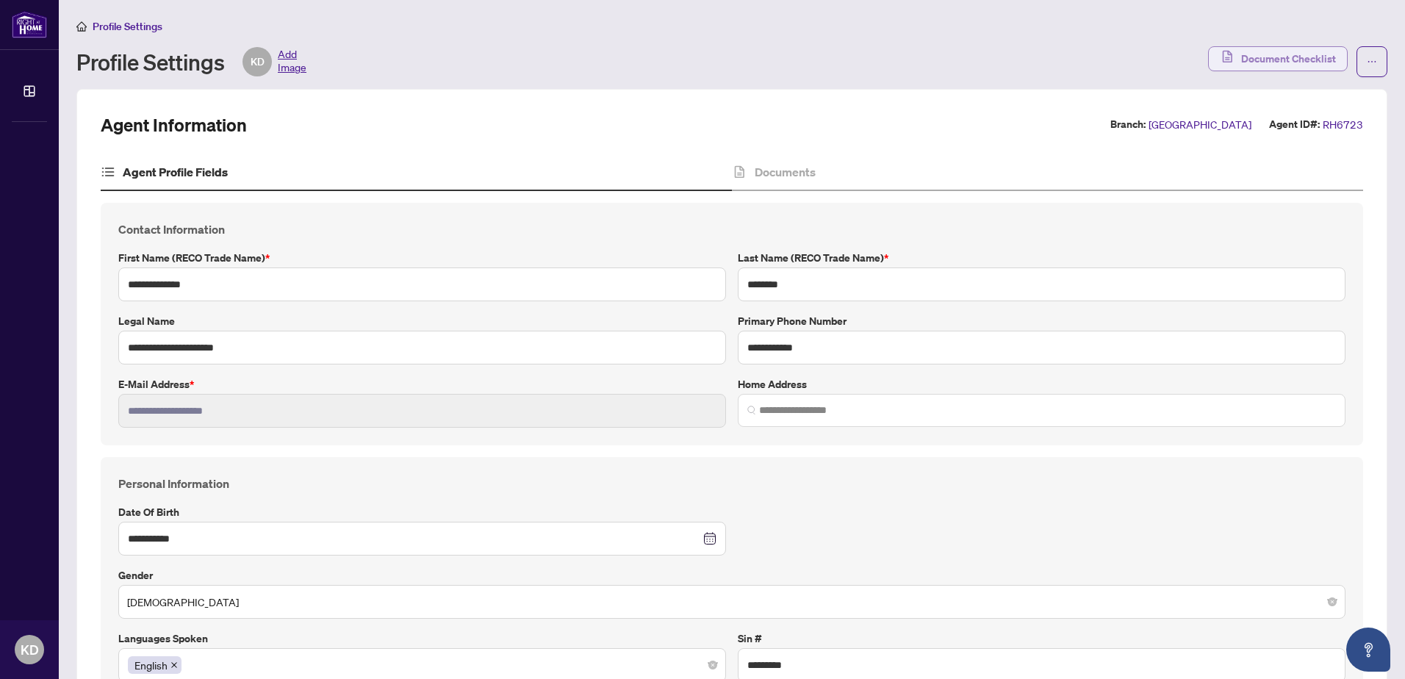
click at [1294, 62] on span "Document Checklist" at bounding box center [1288, 59] width 95 height 24
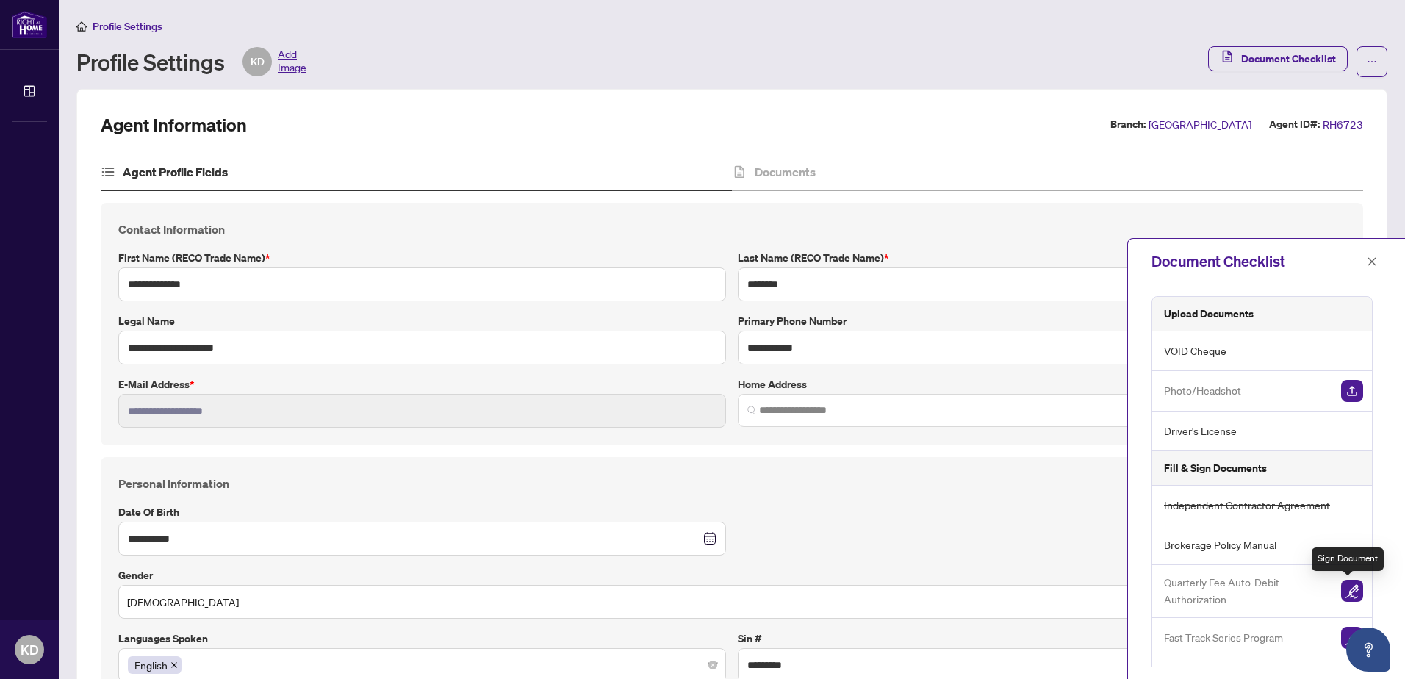
click at [1347, 591] on img "button" at bounding box center [1352, 591] width 22 height 22
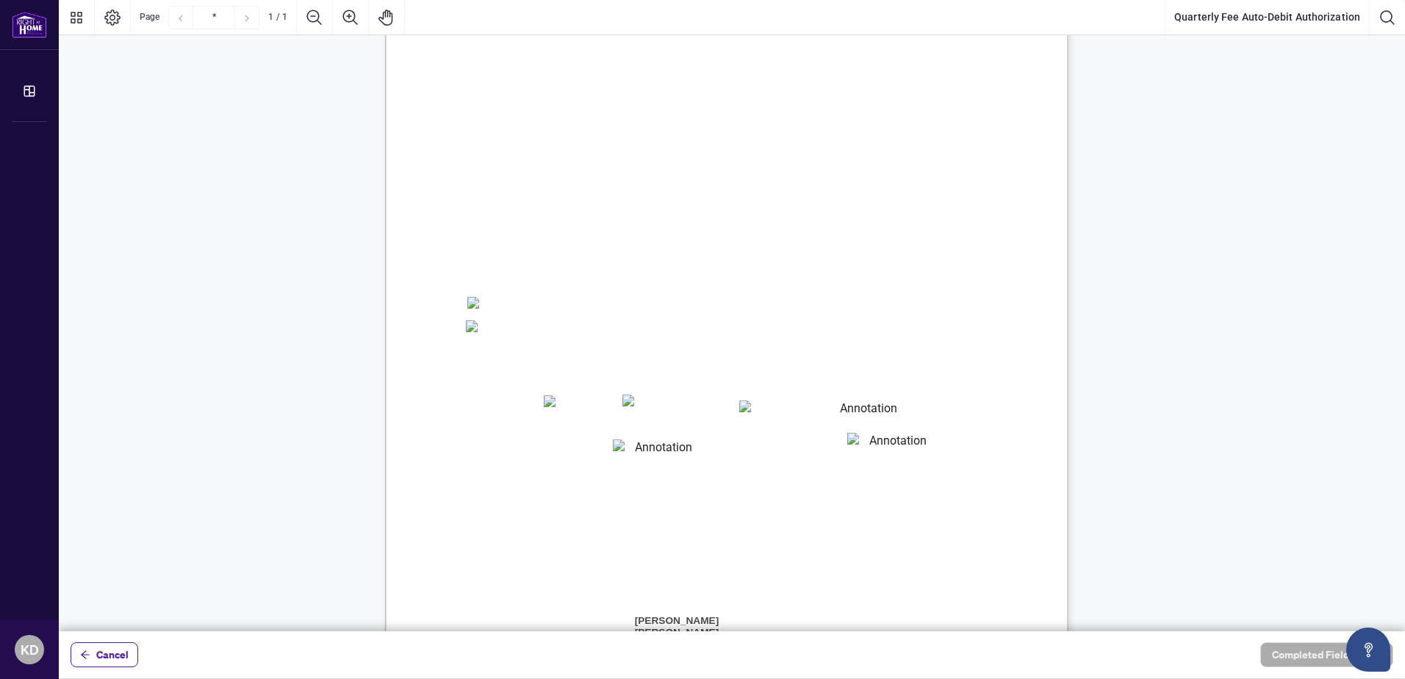
scroll to position [162, 0]
click at [480, 295] on div "Right at Home Realty, Brokerage Quarterly Fees Billing Authorization Quarterly …" at bounding box center [726, 330] width 683 height 884
click at [577, 356] on span "Credit Card Details:" at bounding box center [522, 352] width 112 height 16
click at [527, 423] on span "Card Number:" at bounding box center [497, 424] width 62 height 13
click at [527, 418] on span "Card Number:" at bounding box center [497, 424] width 62 height 13
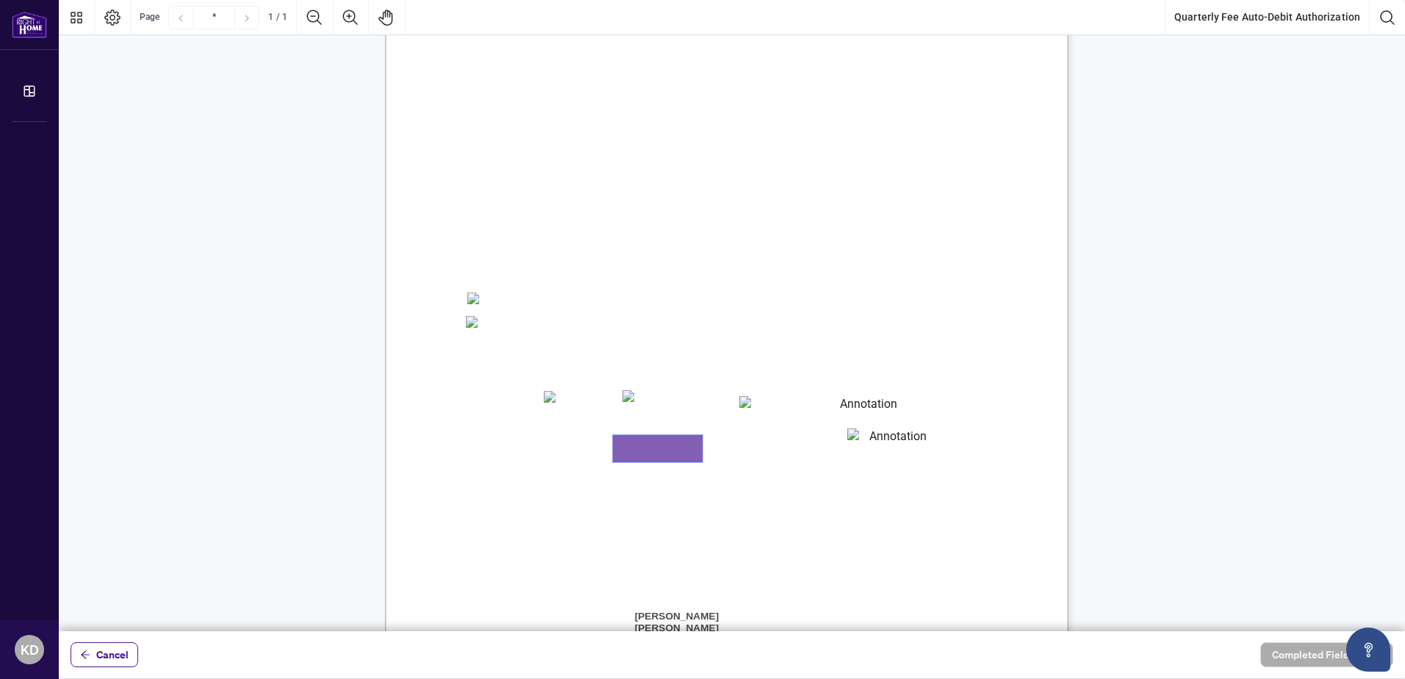
click at [658, 456] on textarea "01K3VHVCA5REKQXF3YBKV2713V" at bounding box center [658, 448] width 90 height 27
type textarea "*"
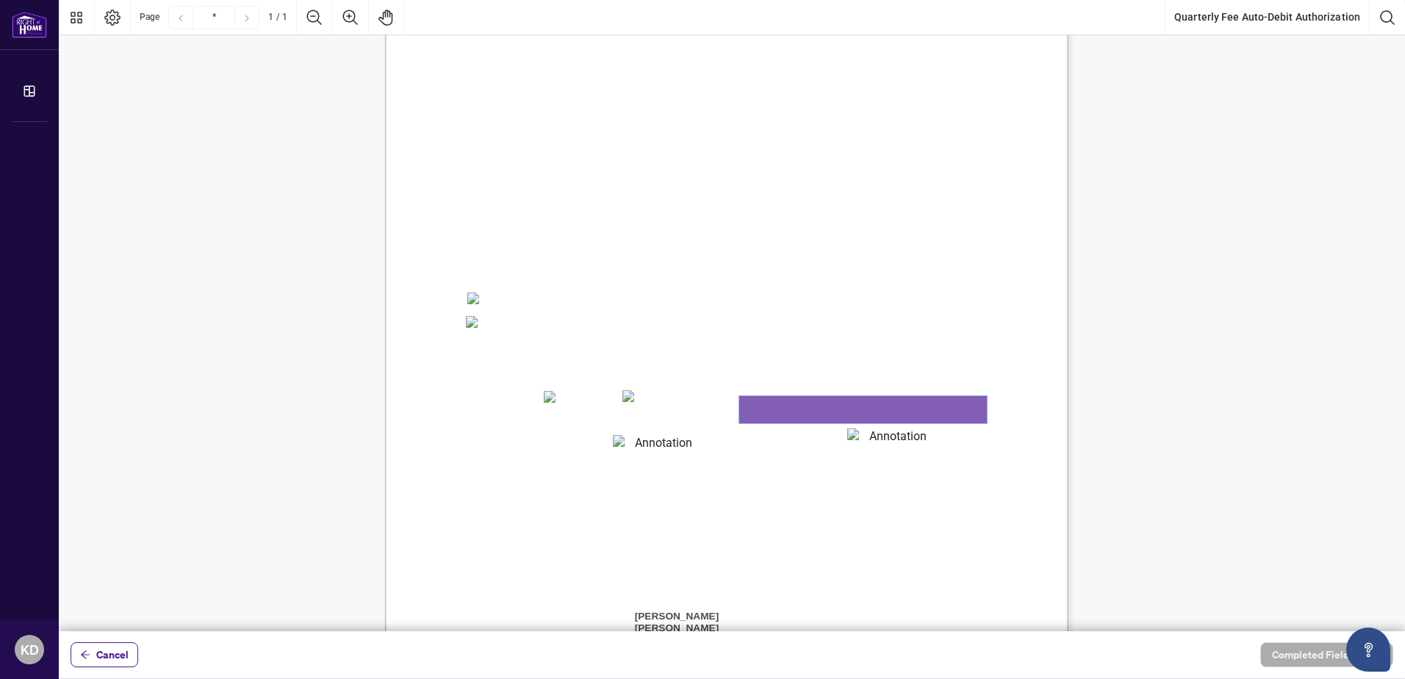
click at [791, 403] on textarea "01K3VHTPF1YJHN15W1Y07JEEN4" at bounding box center [863, 409] width 248 height 27
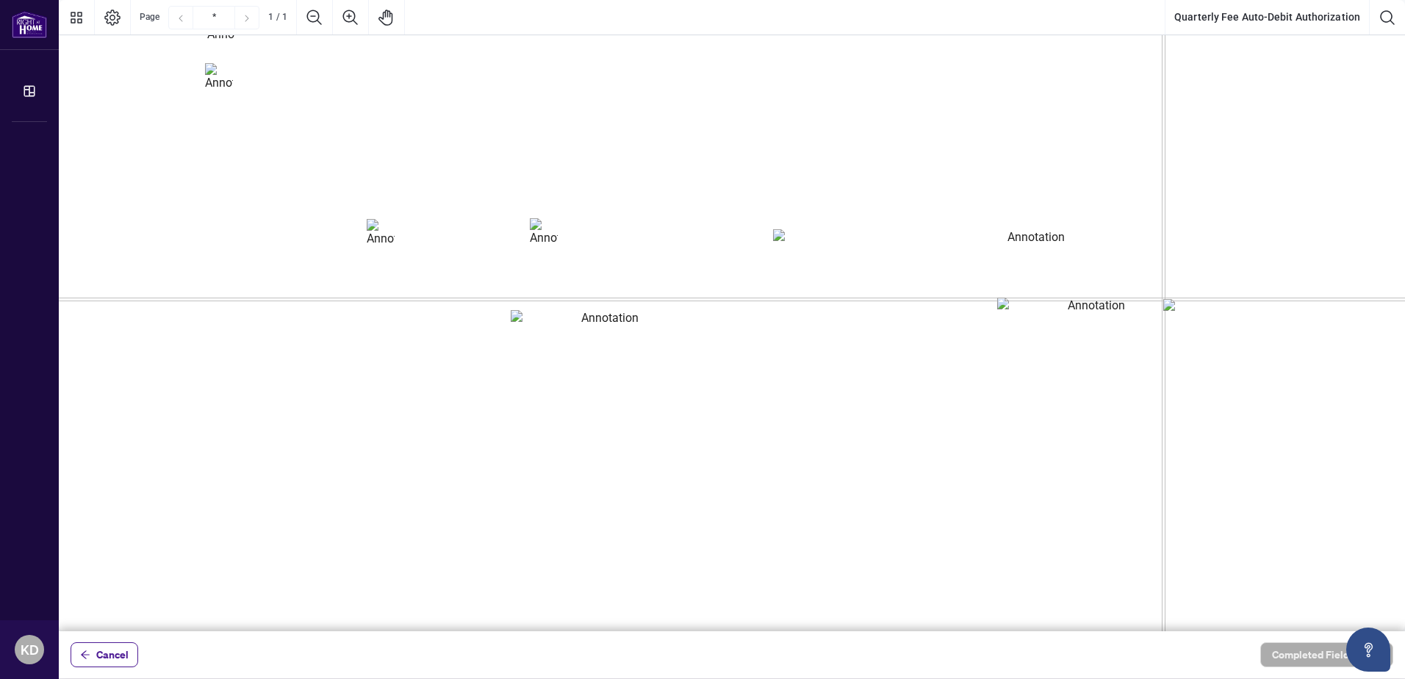
scroll to position [929, 37]
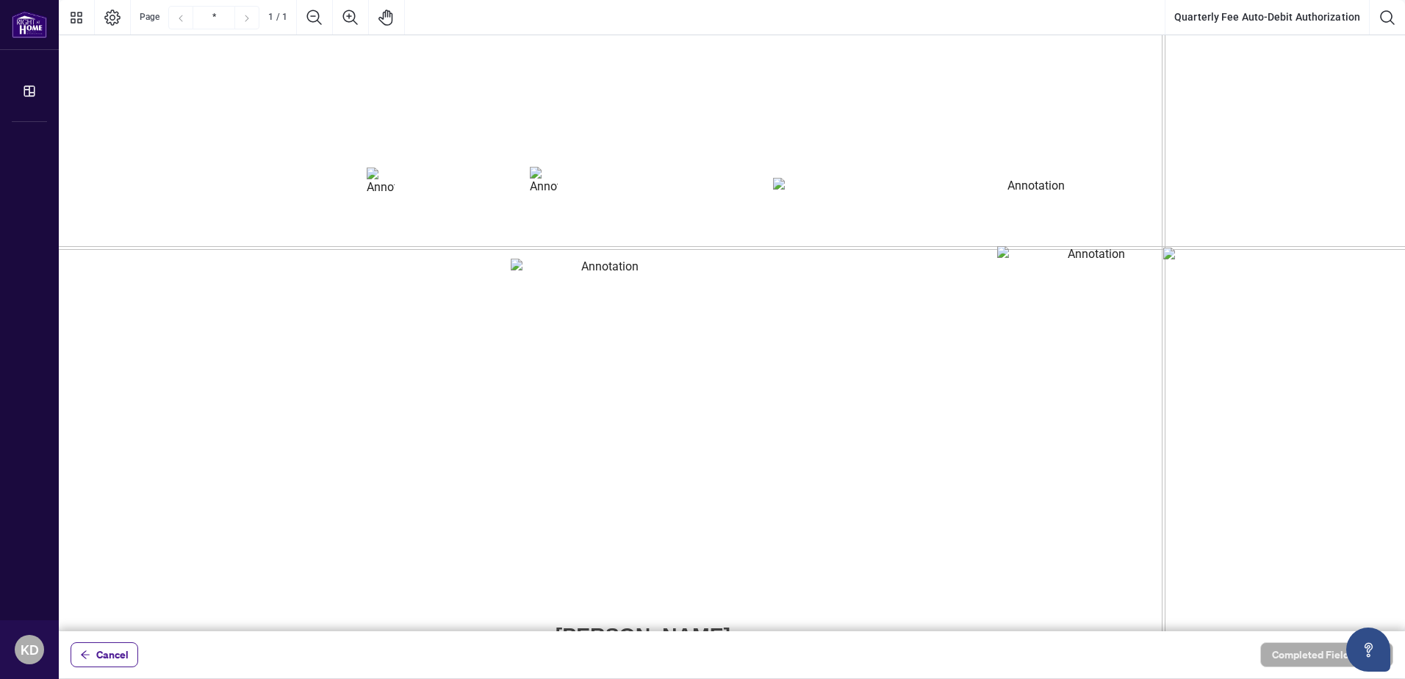
click at [892, 212] on textarea "01K3VHTPF1YJHN15W1Y07JEEN4" at bounding box center [1030, 206] width 514 height 56
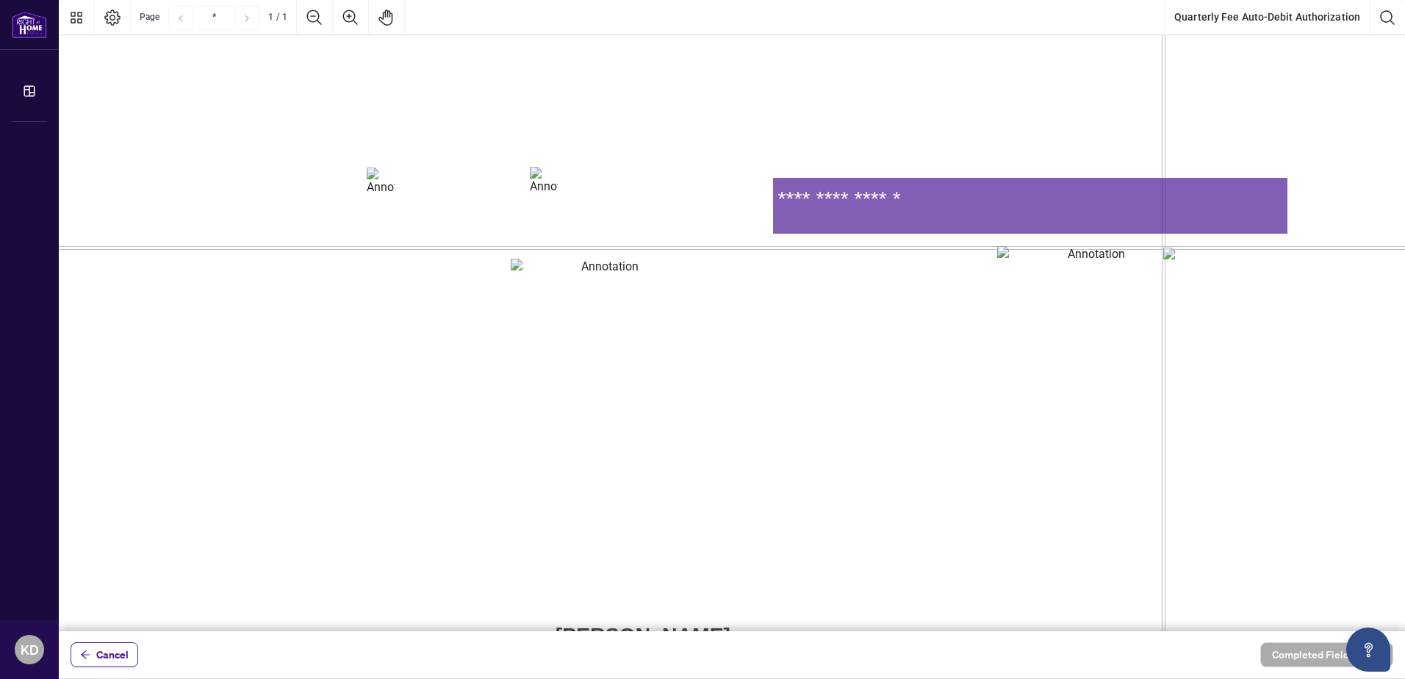
type textarea "**********"
click at [577, 293] on textarea "01K3VHVCA5REKQXF3YBKV2713V" at bounding box center [604, 287] width 186 height 56
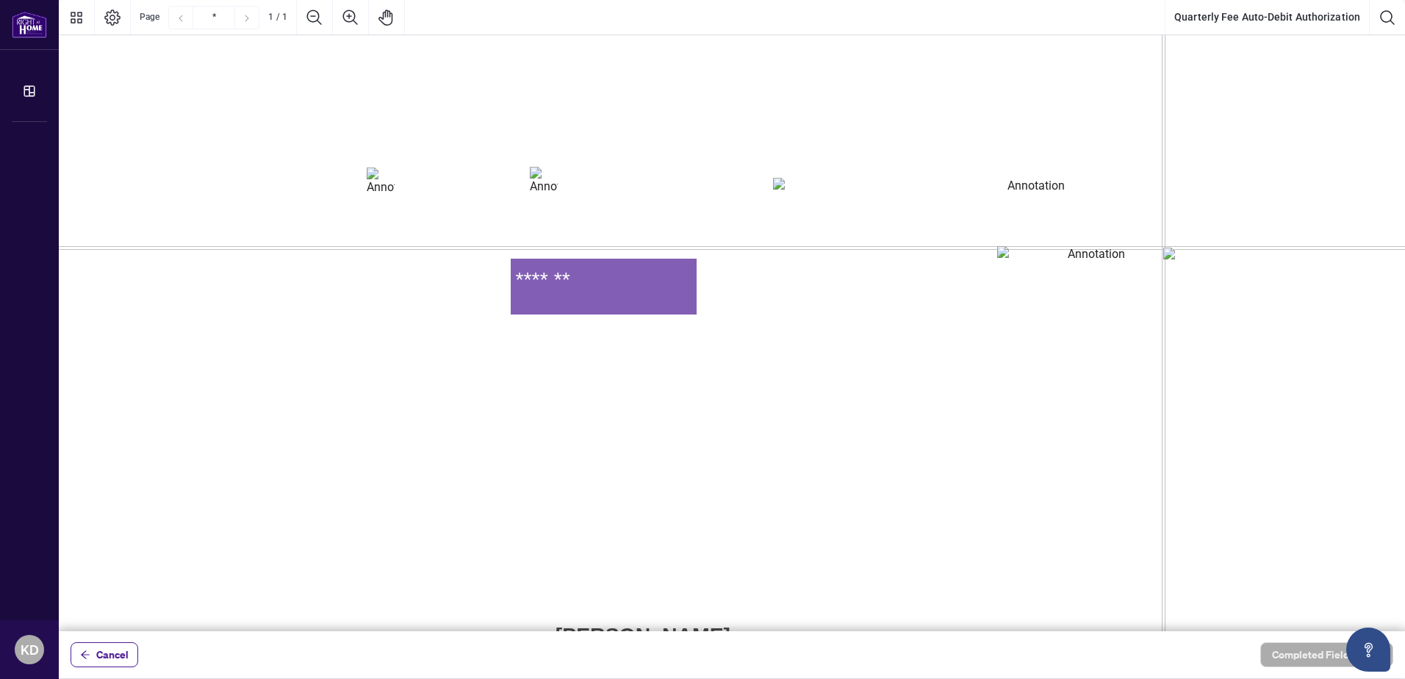
type textarea "*******"
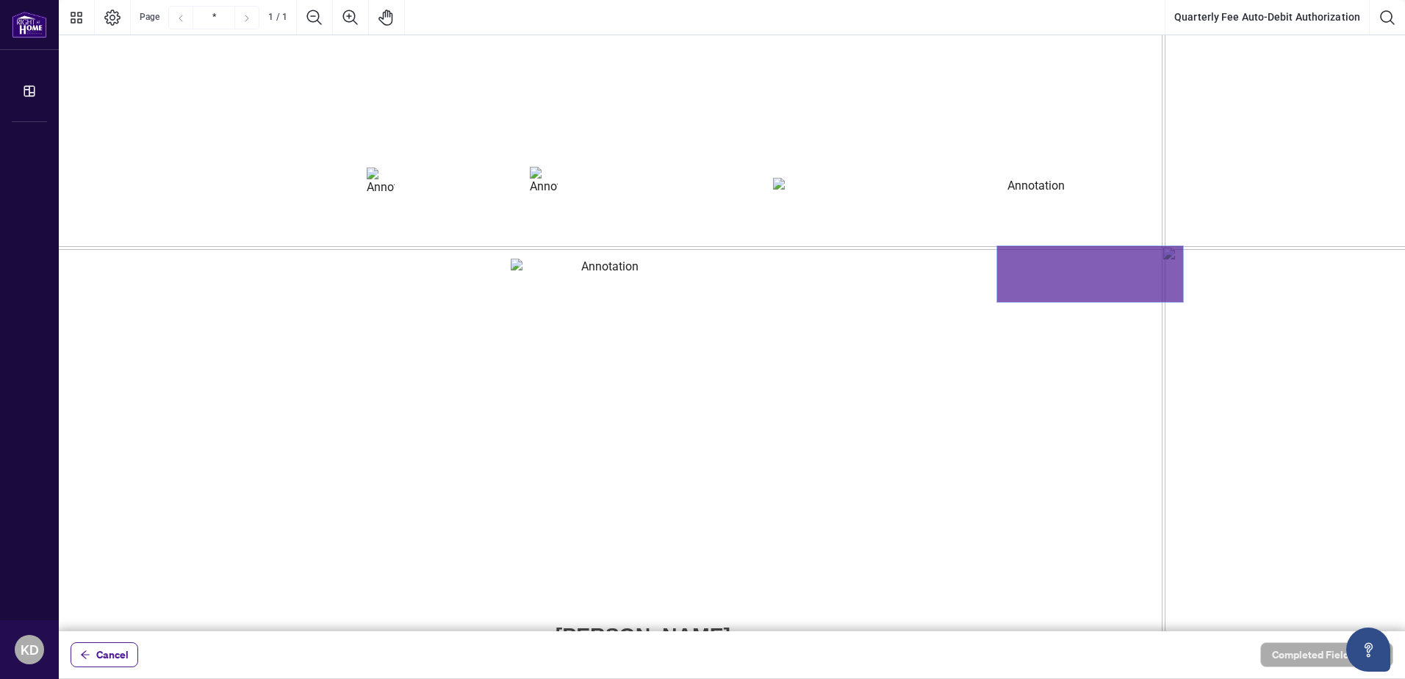
click at [1076, 285] on textarea "01K3VHVE7X1BTJW2SQYGGXDPJQ" at bounding box center [1090, 274] width 186 height 56
type textarea "***"
click at [457, 359] on span "Billing Authorization:" at bounding box center [331, 362] width 251 height 34
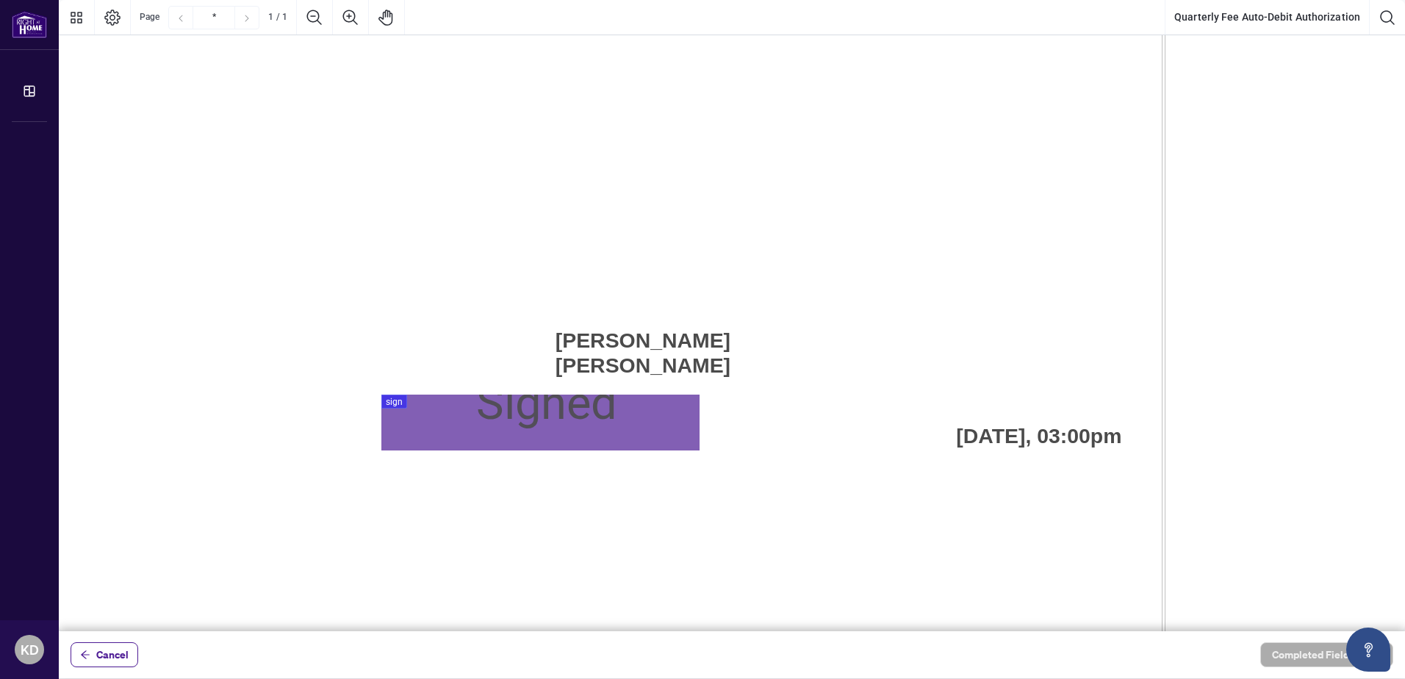
scroll to position [1283, 37]
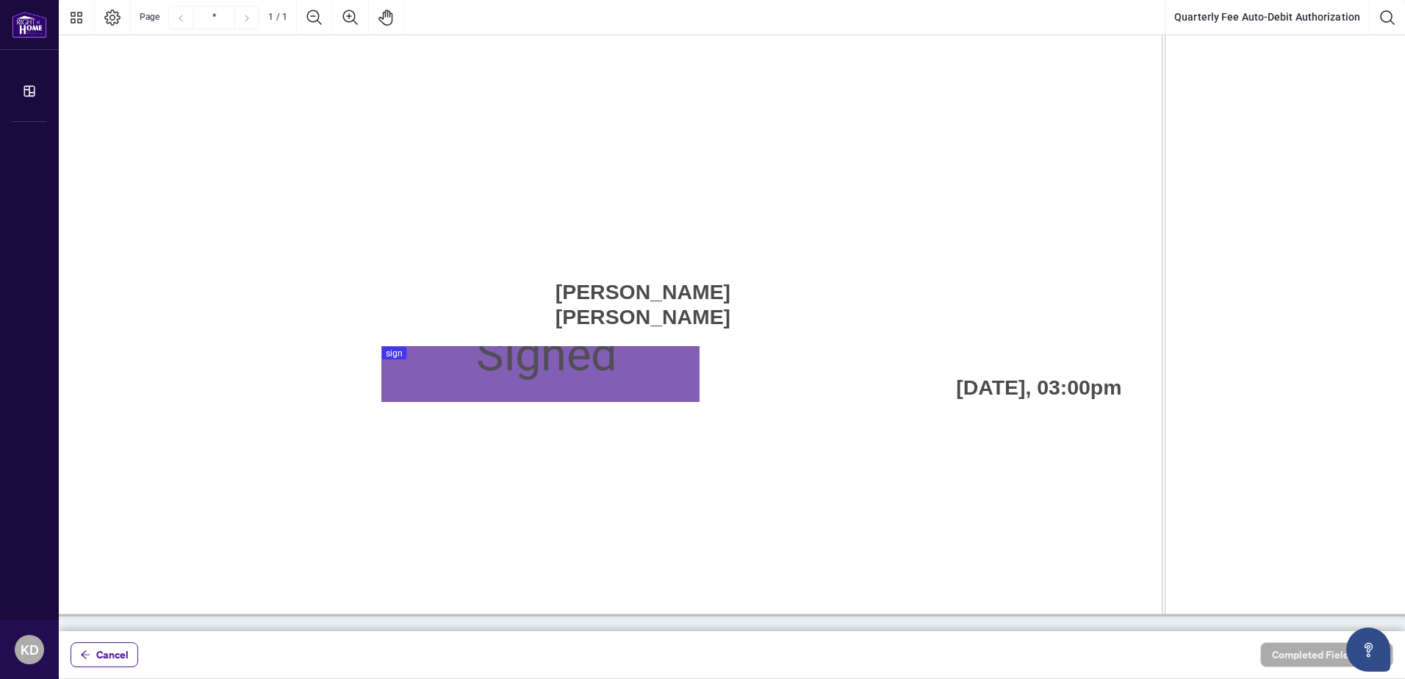
click at [431, 366] on div at bounding box center [732, 315] width 1346 height 631
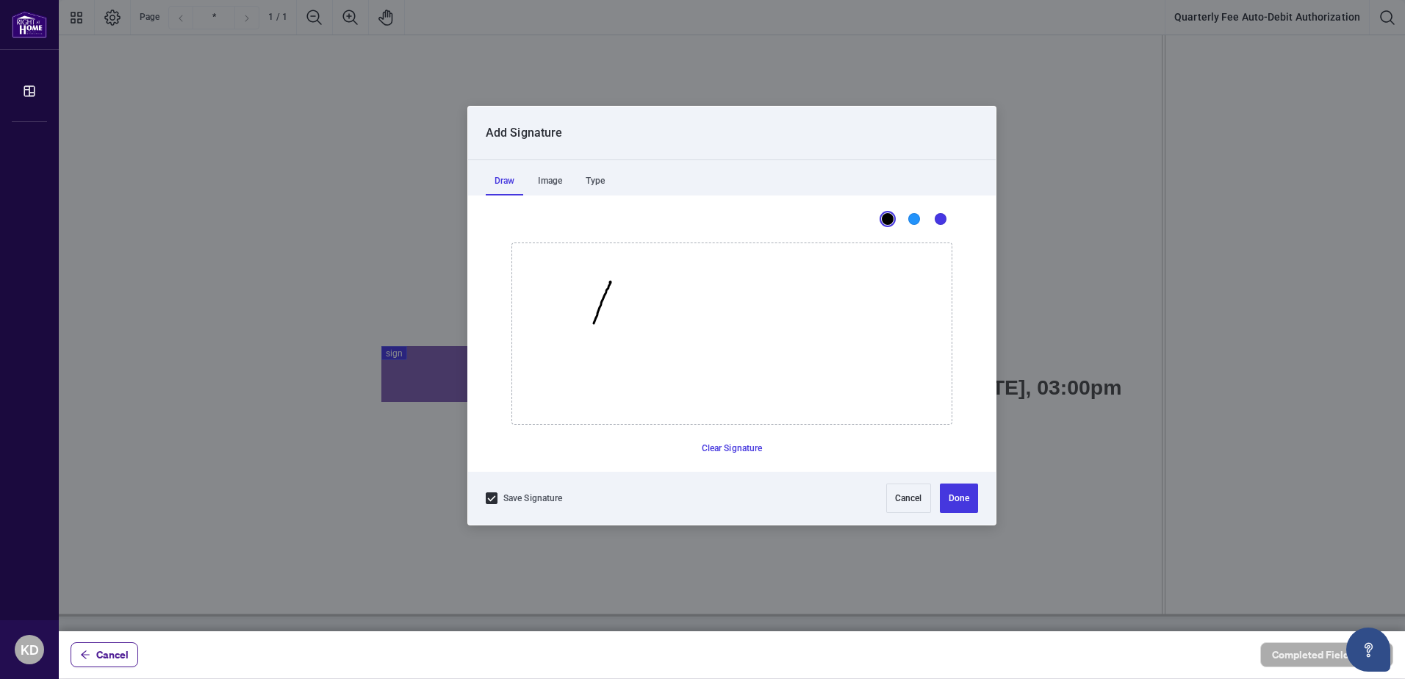
drag, startPoint x: 610, startPoint y: 281, endPoint x: 598, endPoint y: 328, distance: 48.6
click at [587, 345] on icon "Drawing canvas" at bounding box center [731, 333] width 439 height 181
drag, startPoint x: 625, startPoint y: 297, endPoint x: 622, endPoint y: 330, distance: 33.2
click at [622, 334] on icon "Drawing canvas" at bounding box center [731, 333] width 439 height 181
drag, startPoint x: 626, startPoint y: 292, endPoint x: 610, endPoint y: 328, distance: 39.2
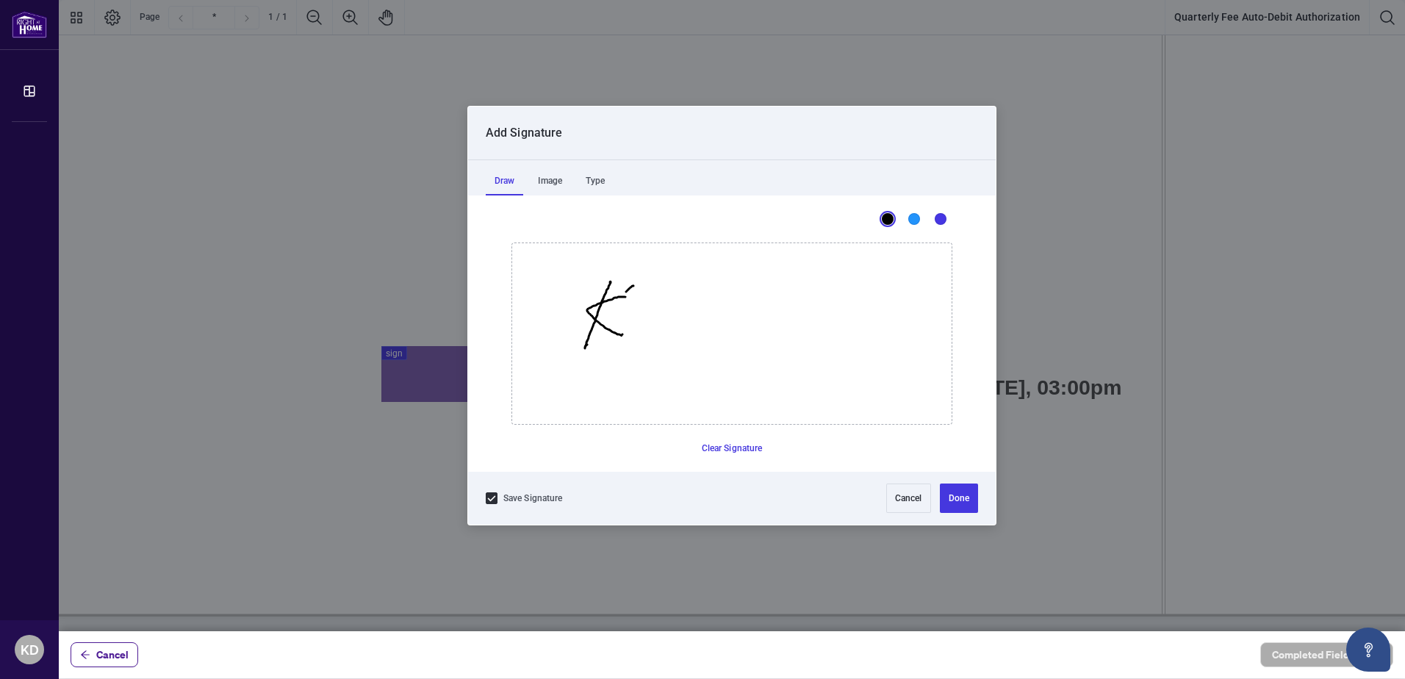
click at [610, 328] on icon "Drawing canvas" at bounding box center [731, 333] width 439 height 181
drag, startPoint x: 611, startPoint y: 289, endPoint x: 669, endPoint y: 304, distance: 59.3
click at [612, 325] on icon "Drawing canvas" at bounding box center [731, 333] width 439 height 181
drag, startPoint x: 669, startPoint y: 298, endPoint x: 699, endPoint y: 309, distance: 32.3
click at [665, 343] on icon "Drawing canvas" at bounding box center [731, 333] width 439 height 181
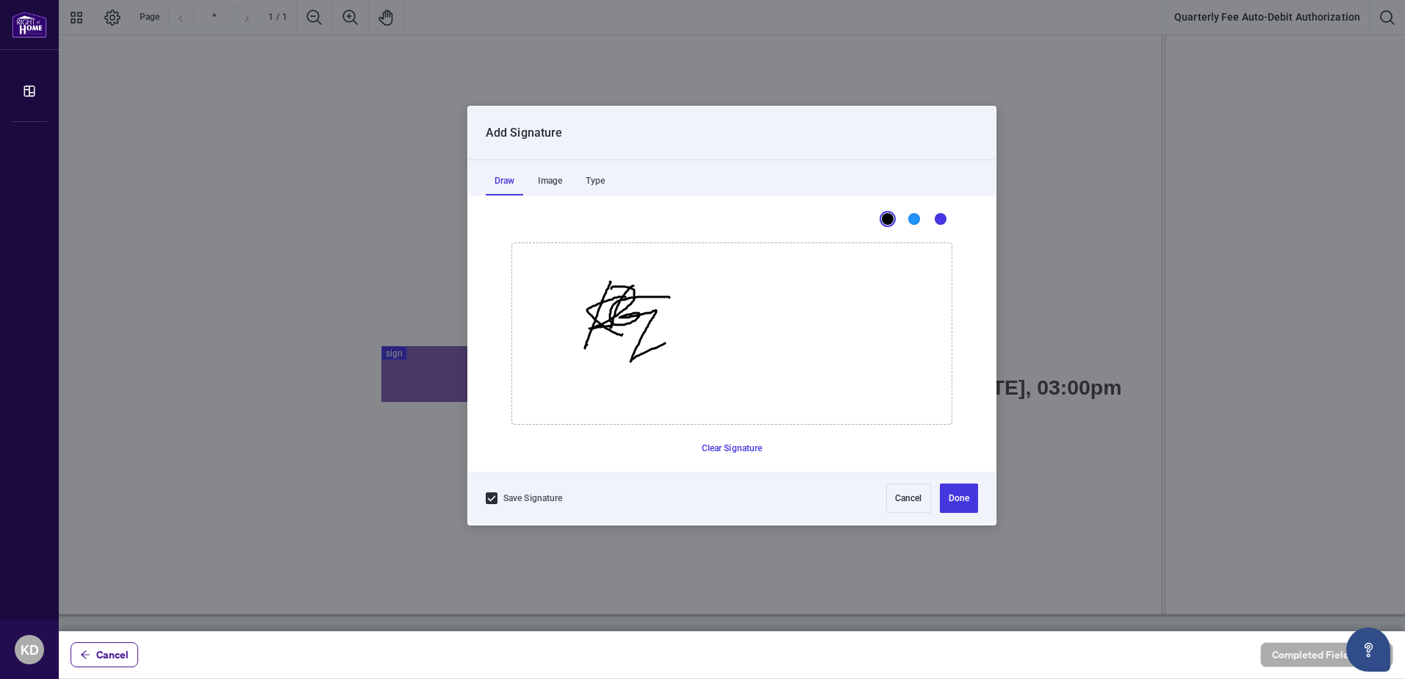
click at [672, 307] on icon "Drawing canvas" at bounding box center [731, 333] width 439 height 181
drag, startPoint x: 667, startPoint y: 310, endPoint x: 744, endPoint y: 317, distance: 77.4
click at [763, 314] on icon "Drawing canvas" at bounding box center [731, 333] width 439 height 181
drag, startPoint x: 728, startPoint y: 317, endPoint x: 847, endPoint y: 320, distance: 119.0
click at [847, 318] on icon "Drawing canvas" at bounding box center [731, 333] width 439 height 181
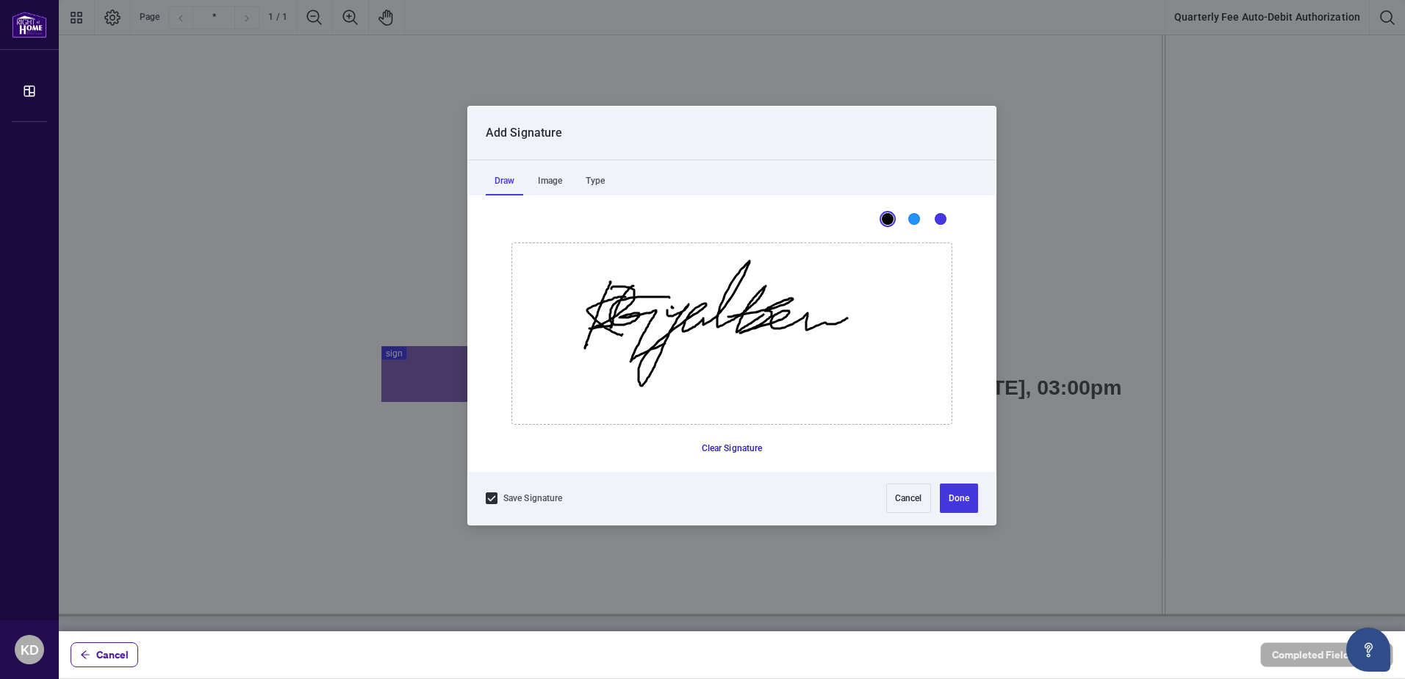
click at [736, 454] on button "Clear Signature" at bounding box center [732, 448] width 73 height 24
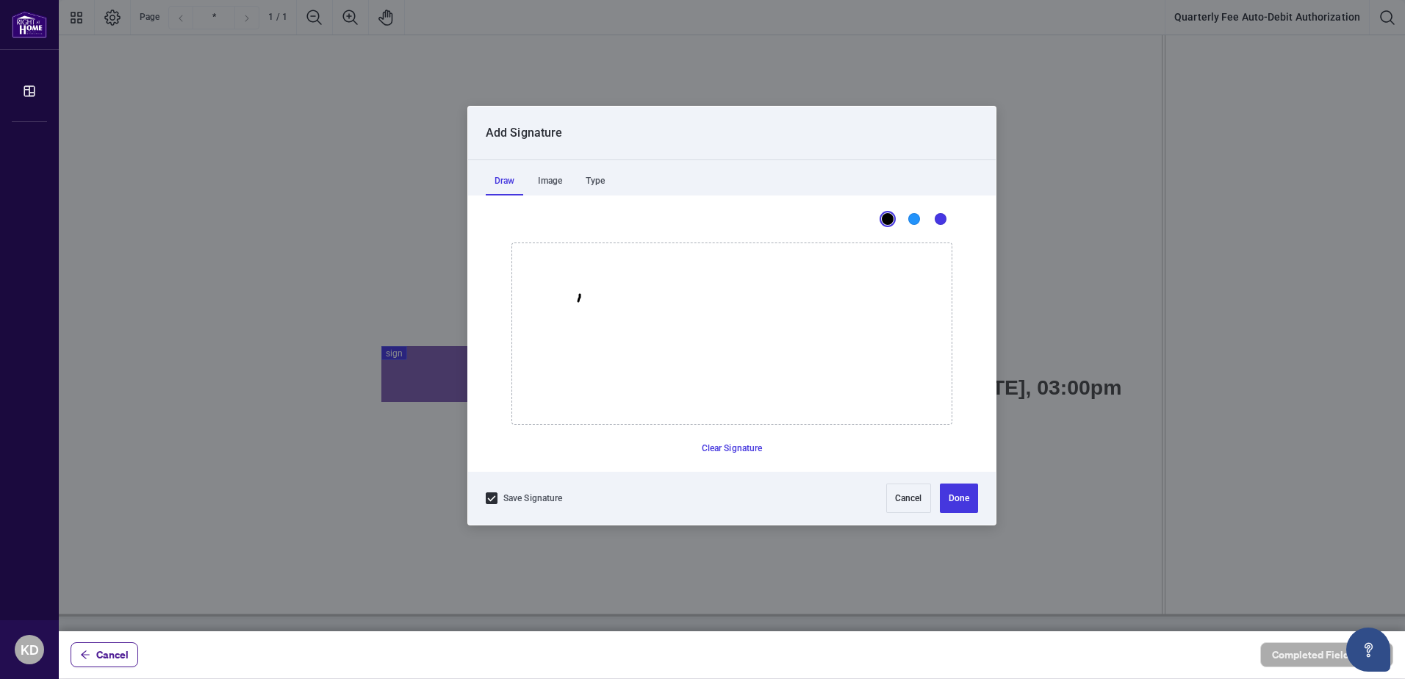
drag, startPoint x: 578, startPoint y: 301, endPoint x: 566, endPoint y: 363, distance: 63.0
click at [552, 378] on icon "Drawing canvas" at bounding box center [731, 333] width 439 height 181
drag, startPoint x: 597, startPoint y: 324, endPoint x: 610, endPoint y: 340, distance: 20.9
click at [616, 347] on icon "Drawing canvas" at bounding box center [731, 333] width 439 height 181
drag, startPoint x: 579, startPoint y: 342, endPoint x: 591, endPoint y: 287, distance: 57.1
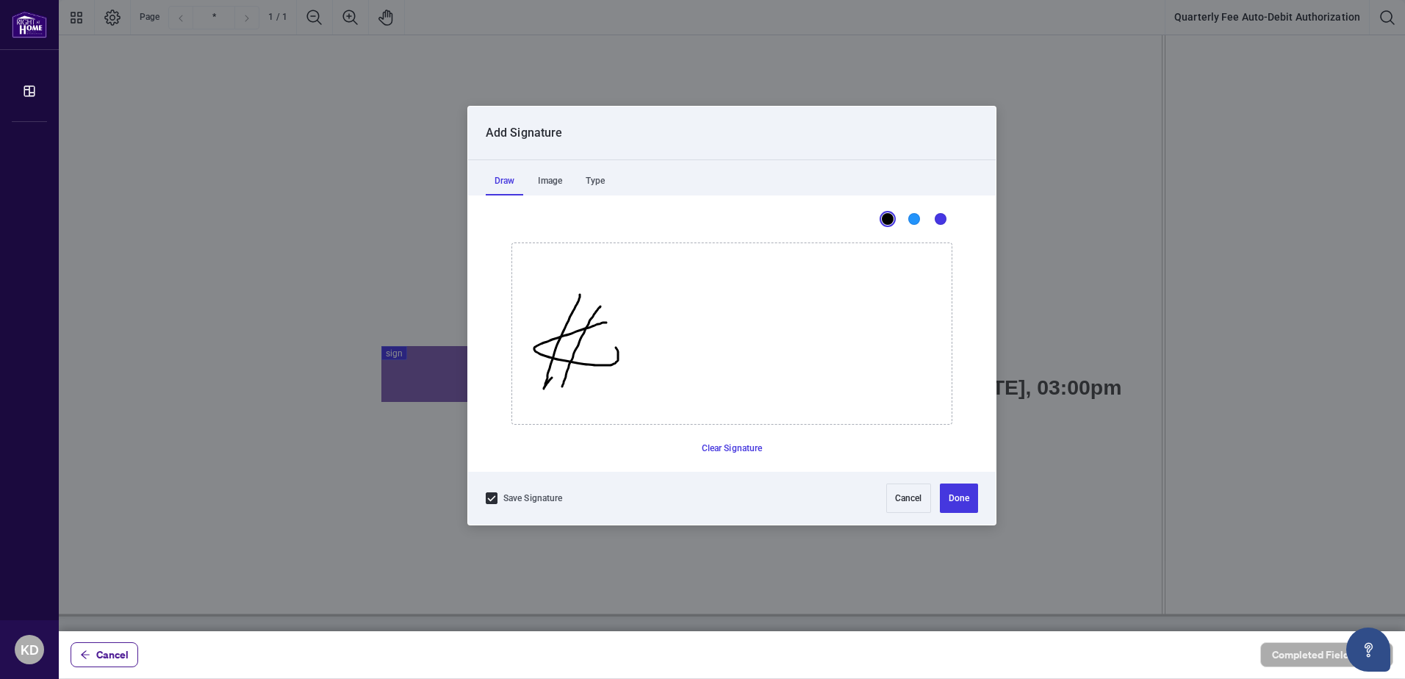
click at [572, 367] on icon "Drawing canvas" at bounding box center [731, 333] width 439 height 181
drag, startPoint x: 591, startPoint y: 287, endPoint x: 688, endPoint y: 339, distance: 111.1
click at [688, 340] on icon "Drawing canvas" at bounding box center [731, 333] width 439 height 181
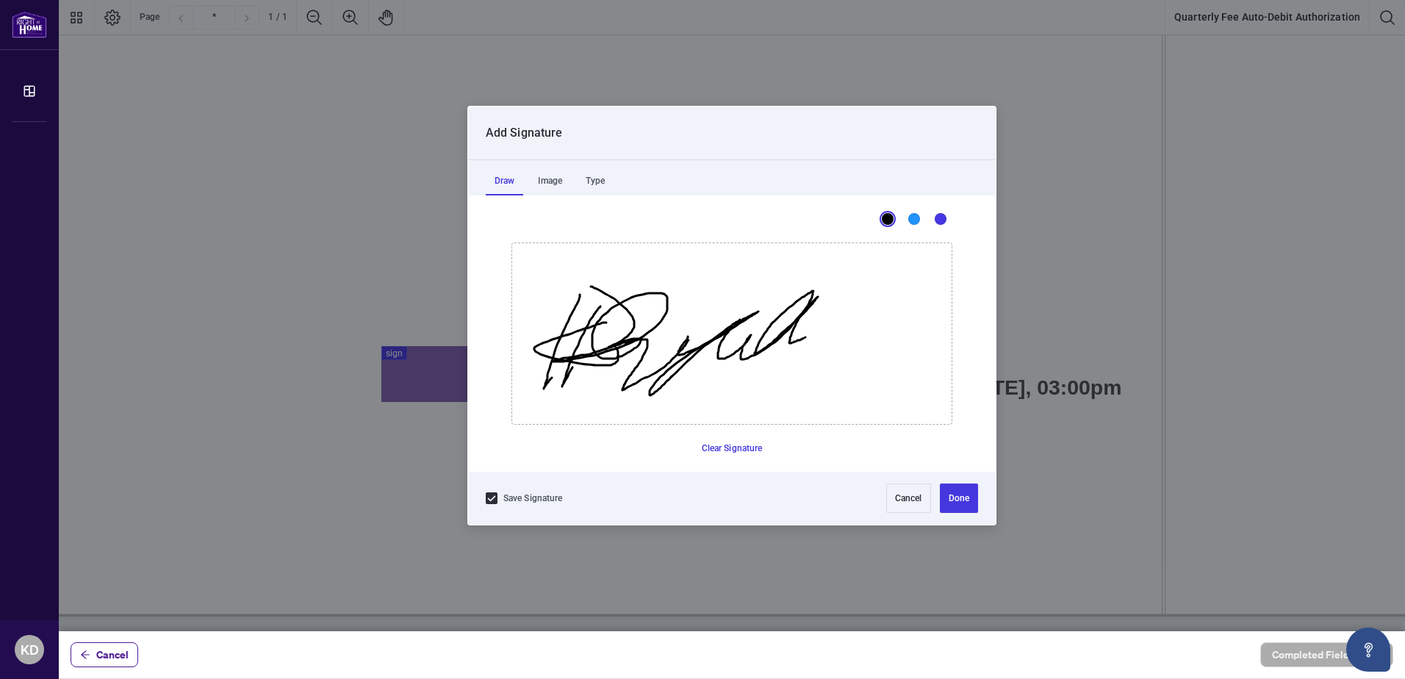
drag, startPoint x: 688, startPoint y: 336, endPoint x: 782, endPoint y: 339, distance: 94.1
click at [790, 339] on icon "Drawing canvas" at bounding box center [731, 333] width 439 height 181
drag, startPoint x: 771, startPoint y: 334, endPoint x: 846, endPoint y: 317, distance: 77.4
click at [846, 317] on icon "Drawing canvas" at bounding box center [731, 333] width 439 height 181
click at [746, 448] on button "Clear Signature" at bounding box center [732, 448] width 73 height 24
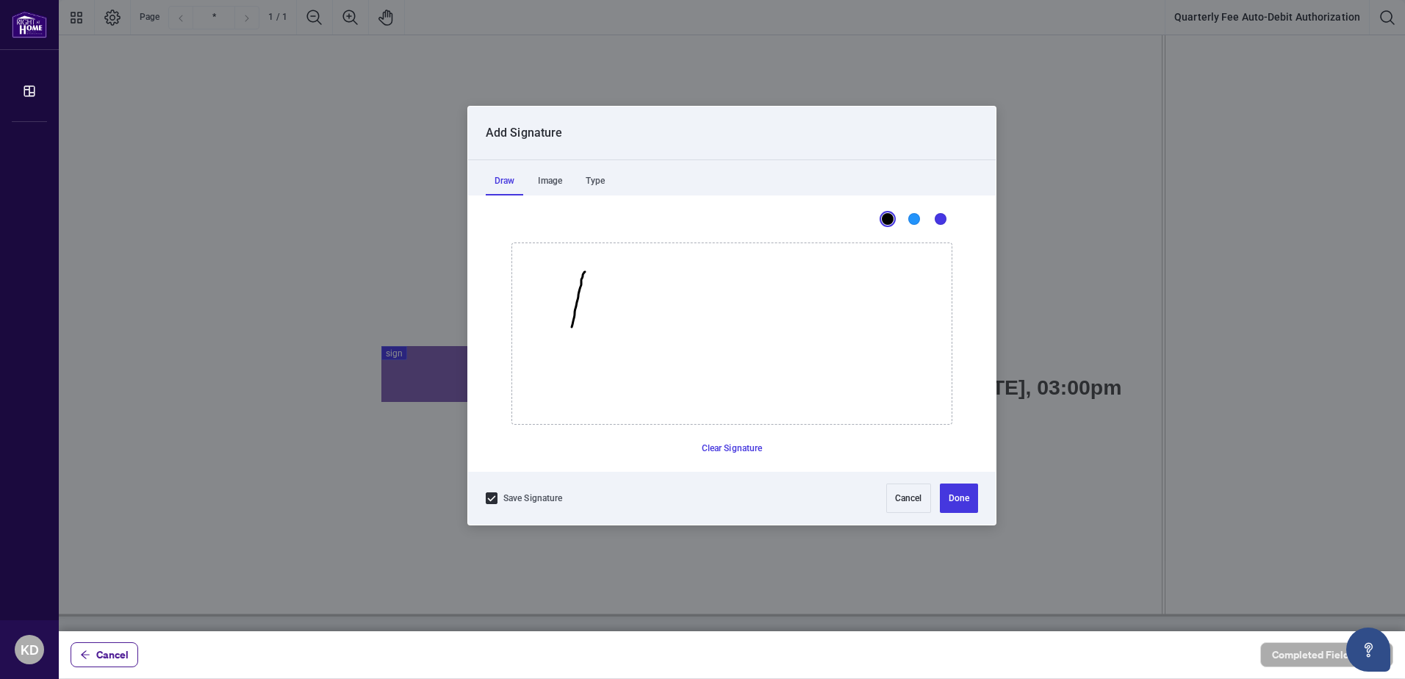
drag, startPoint x: 585, startPoint y: 272, endPoint x: 601, endPoint y: 333, distance: 63.1
click at [578, 349] on icon "Drawing canvas" at bounding box center [731, 333] width 439 height 181
drag, startPoint x: 605, startPoint y: 295, endPoint x: 610, endPoint y: 333, distance: 38.5
click at [610, 337] on icon "Drawing canvas" at bounding box center [731, 333] width 439 height 181
drag, startPoint x: 604, startPoint y: 287, endPoint x: 583, endPoint y: 327, distance: 45.3
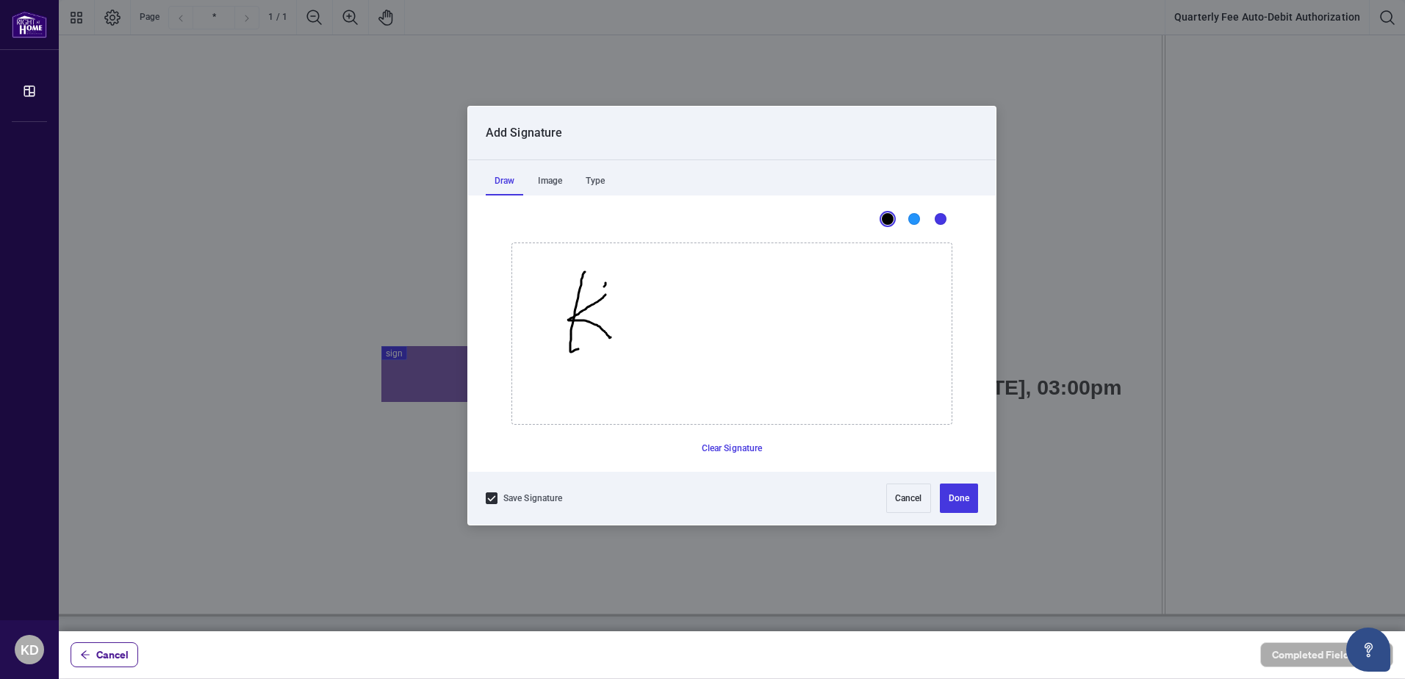
click at [582, 330] on icon "Drawing canvas" at bounding box center [731, 333] width 439 height 181
drag, startPoint x: 588, startPoint y: 289, endPoint x: 631, endPoint y: 349, distance: 73.6
click at [630, 350] on icon "Drawing canvas" at bounding box center [731, 333] width 439 height 181
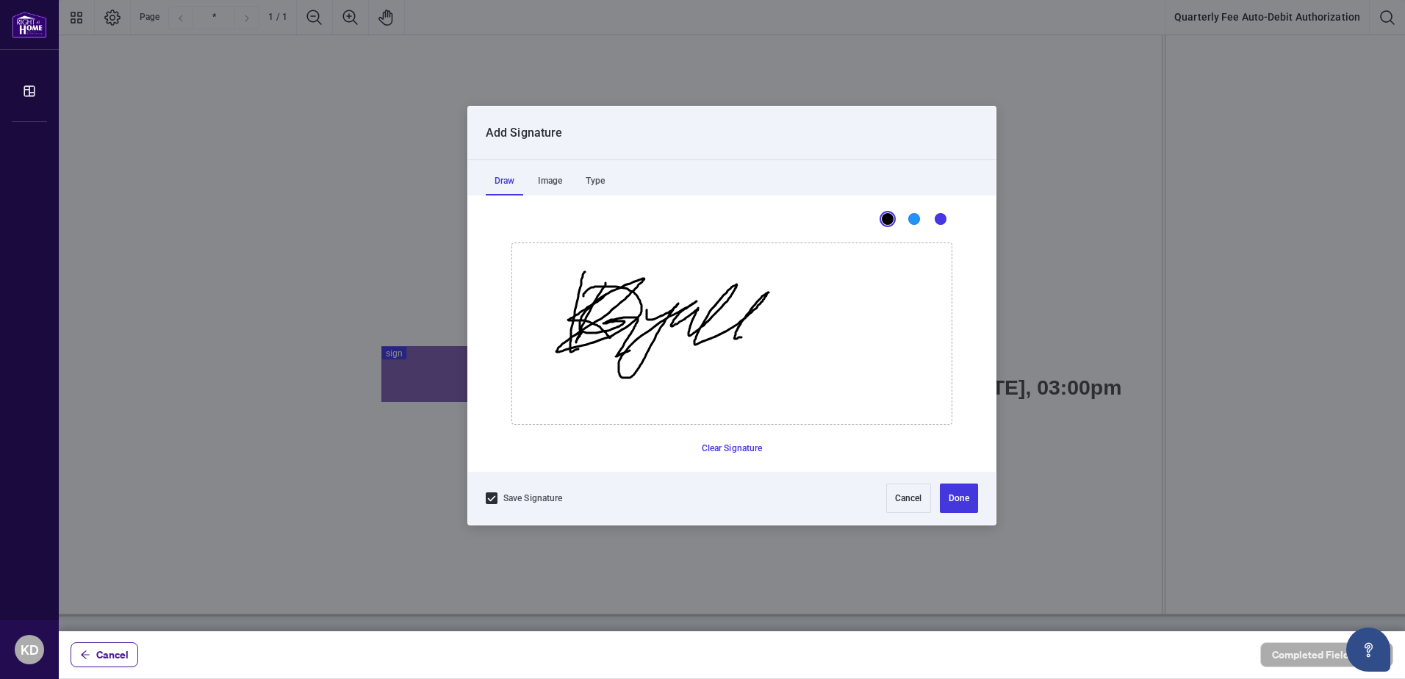
drag, startPoint x: 646, startPoint y: 310, endPoint x: 741, endPoint y: 333, distance: 97.5
click at [753, 332] on icon "Drawing canvas" at bounding box center [731, 333] width 439 height 181
drag, startPoint x: 710, startPoint y: 319, endPoint x: 858, endPoint y: 364, distance: 154.3
click at [960, 487] on button "Done" at bounding box center [959, 497] width 38 height 29
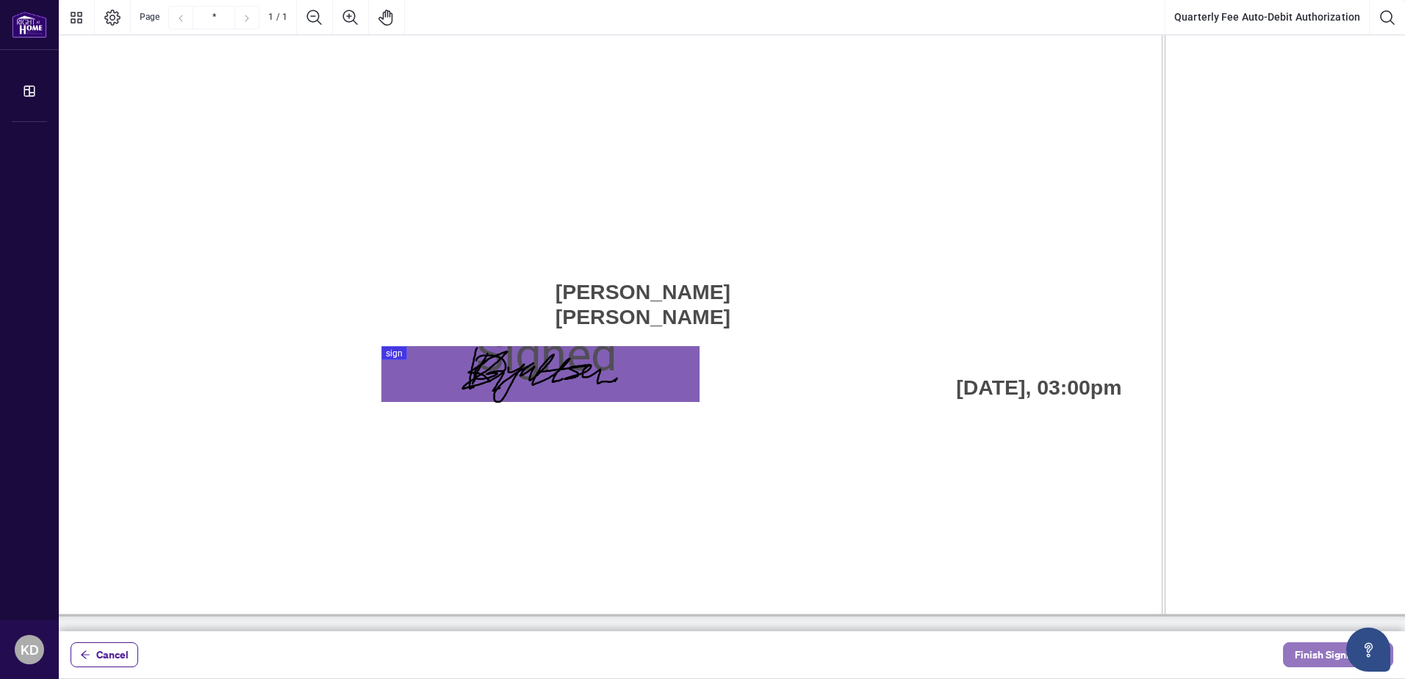
click at [1308, 651] on span "Finish Signing" at bounding box center [1327, 655] width 66 height 24
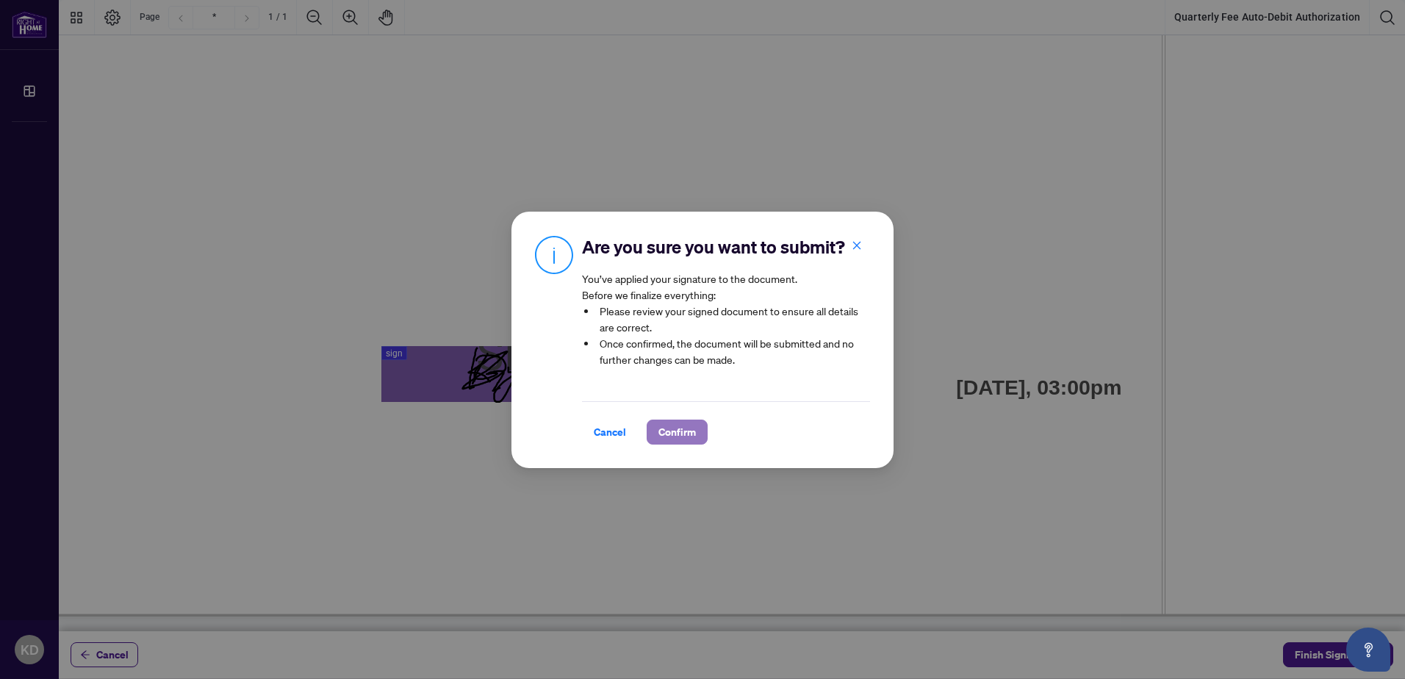
click at [669, 429] on span "Confirm" at bounding box center [676, 432] width 37 height 24
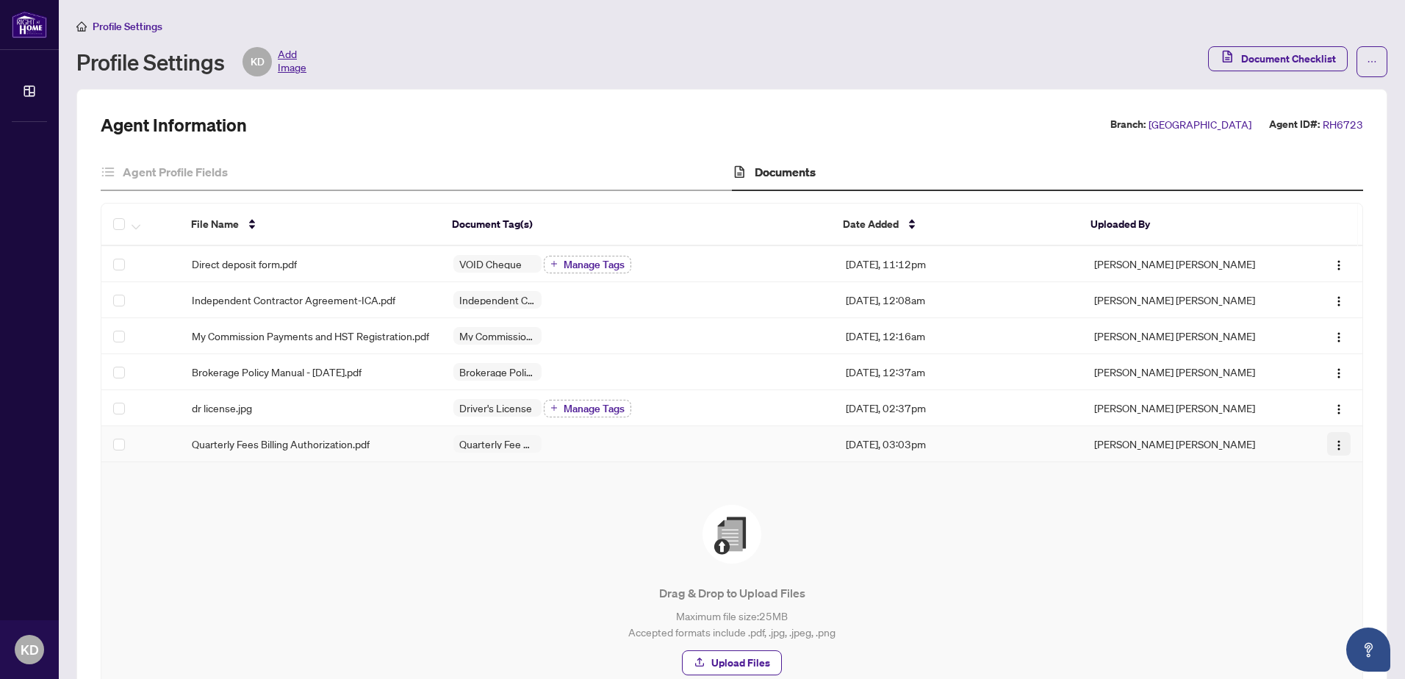
click at [1333, 450] on img "button" at bounding box center [1339, 445] width 12 height 12
click at [1300, 483] on span "View Document" at bounding box center [1257, 481] width 140 height 16
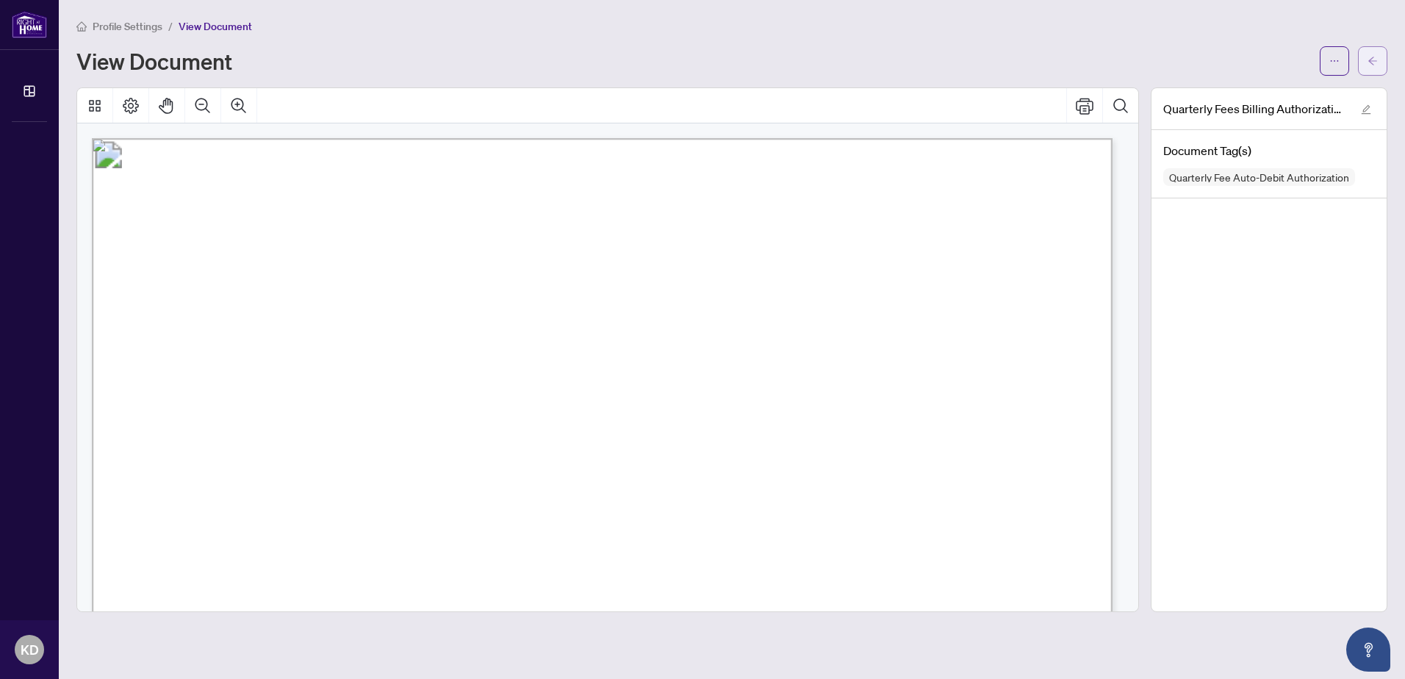
click at [1371, 66] on span "button" at bounding box center [1372, 61] width 10 height 24
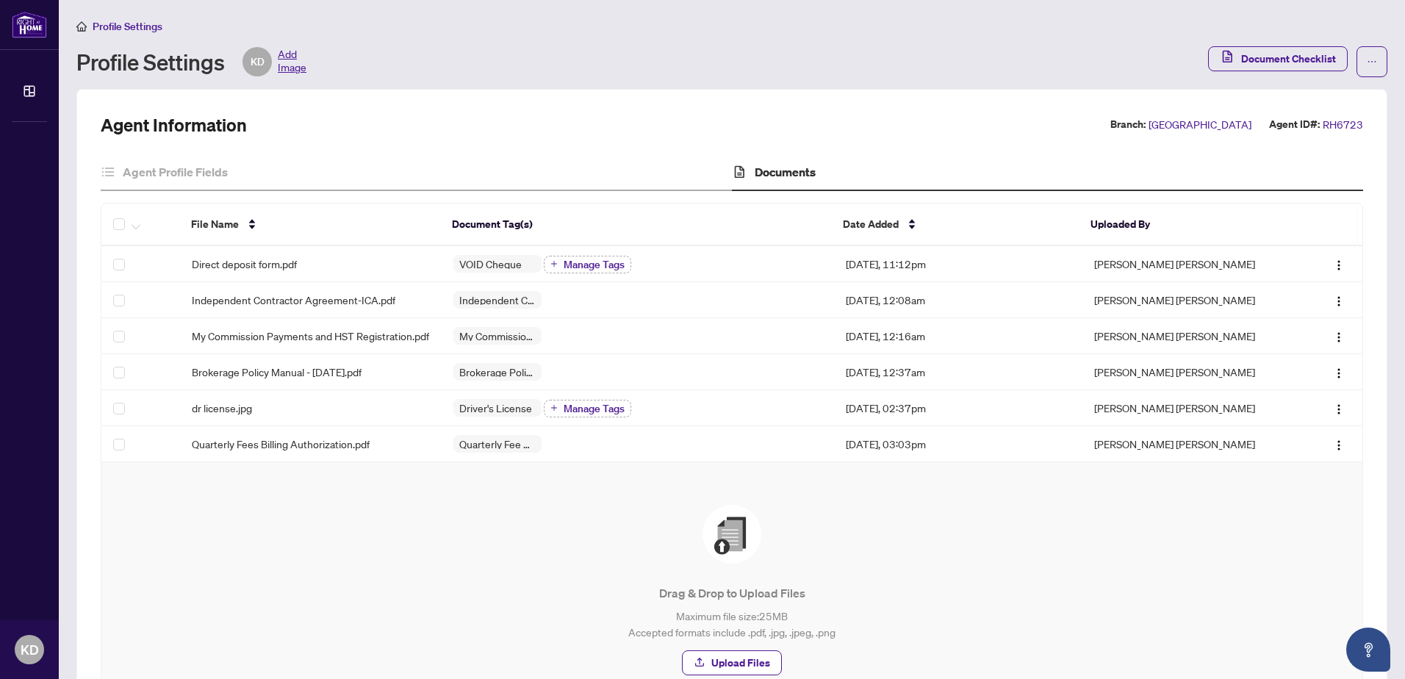
click at [918, 523] on div "Drag & Drop to Upload Files Maximum file size: 25 MB Accepted formats include .…" at bounding box center [732, 590] width 1202 height 170
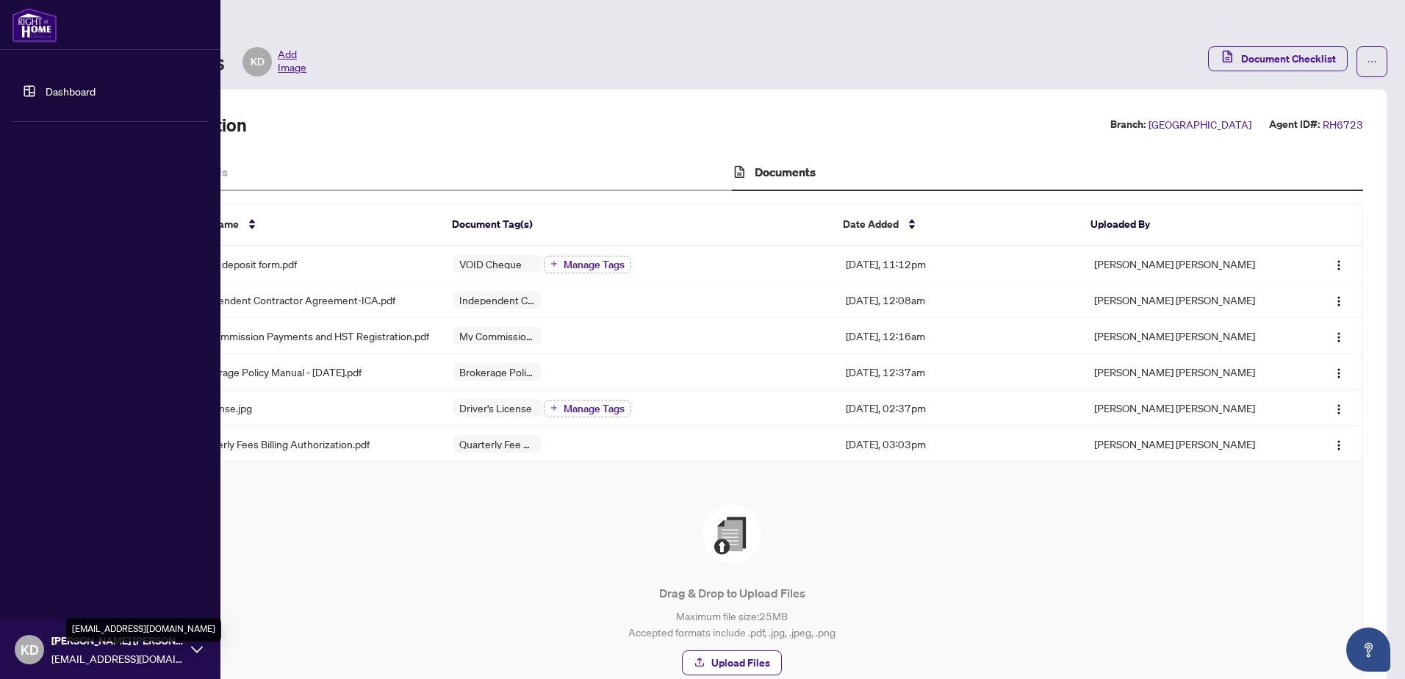
click at [77, 659] on span "[EMAIL_ADDRESS][DOMAIN_NAME]" at bounding box center [117, 658] width 132 height 16
click at [98, 564] on button "Logout" at bounding box center [110, 562] width 197 height 25
